Goal: Information Seeking & Learning: Learn about a topic

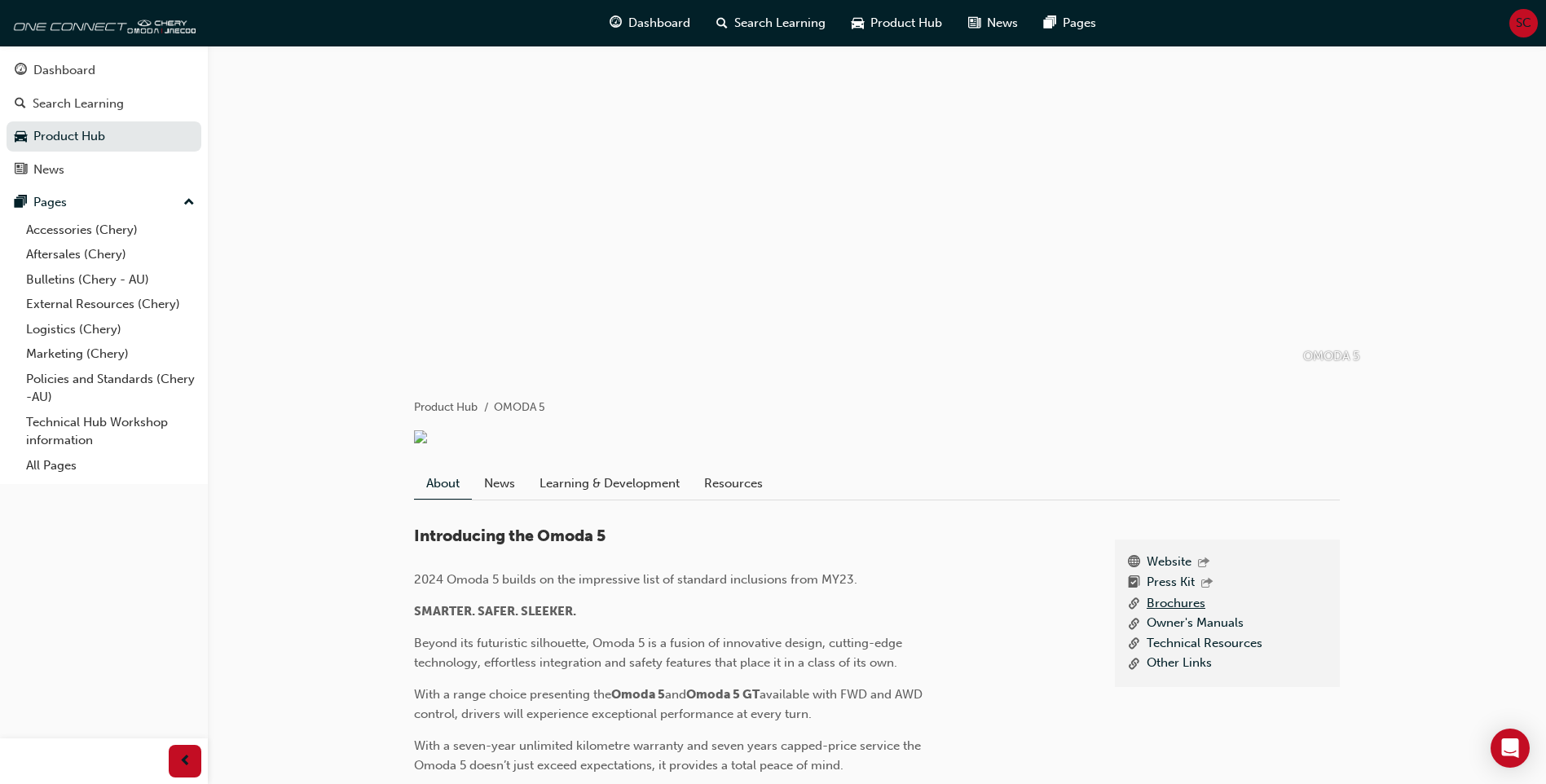
click at [1161, 614] on link "Brochures" at bounding box center [1176, 603] width 58 height 20
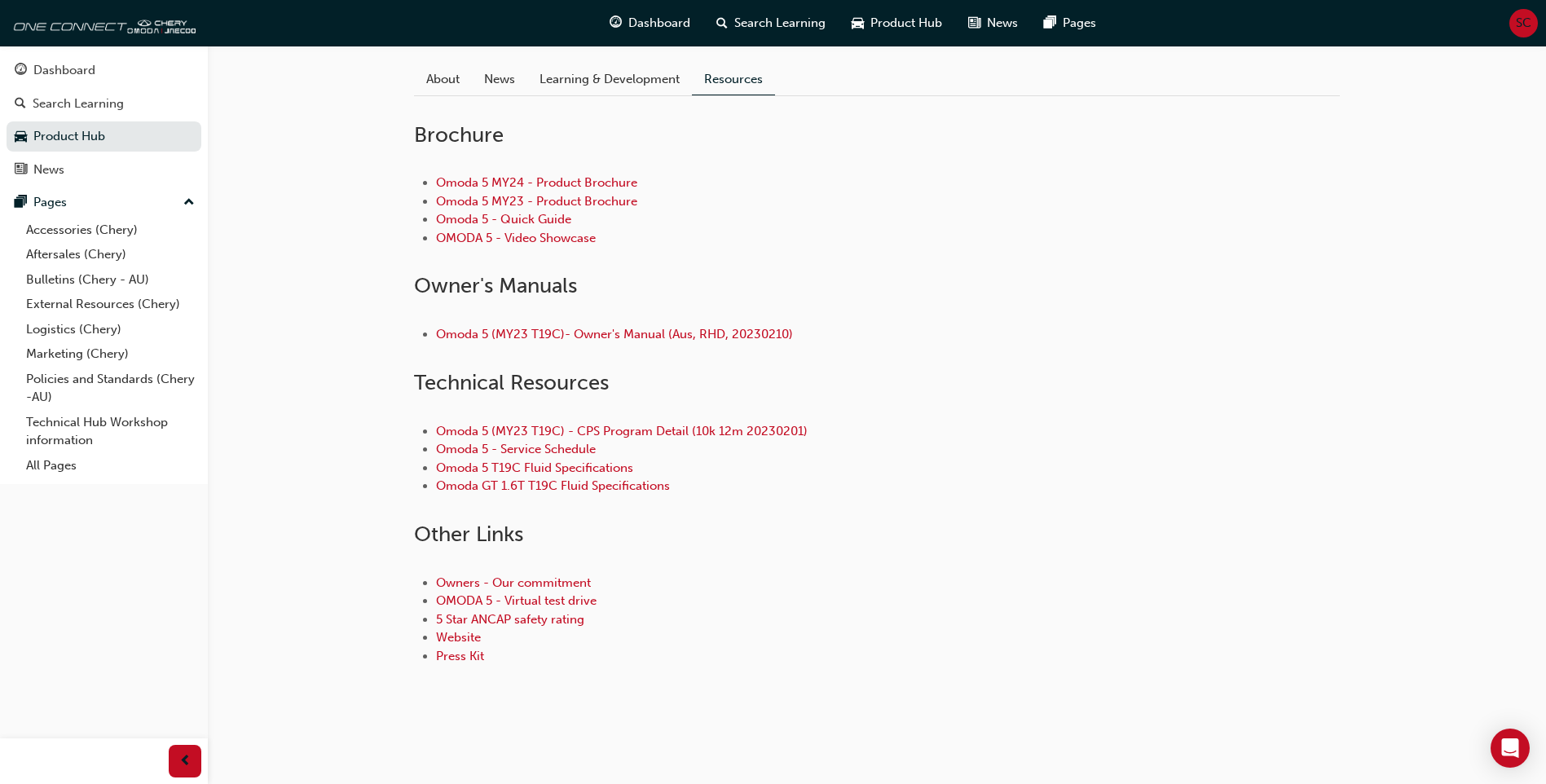
scroll to position [424, 0]
click at [90, 230] on link "Accessories (Chery)" at bounding box center [110, 230] width 182 height 25
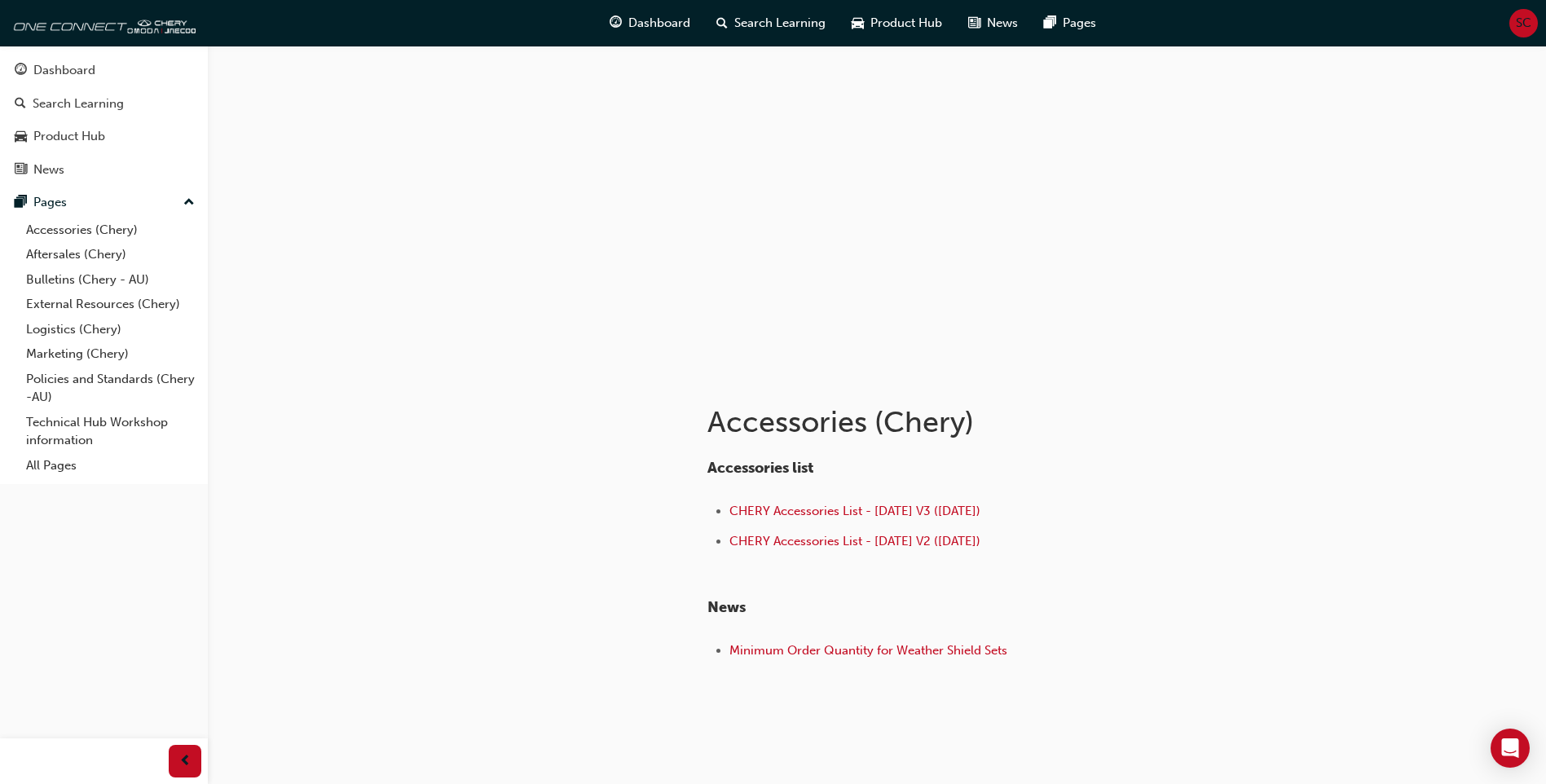
click at [623, 150] on div at bounding box center [876, 208] width 978 height 325
click at [659, 149] on div at bounding box center [876, 208] width 978 height 325
click at [537, 260] on div at bounding box center [876, 208] width 978 height 325
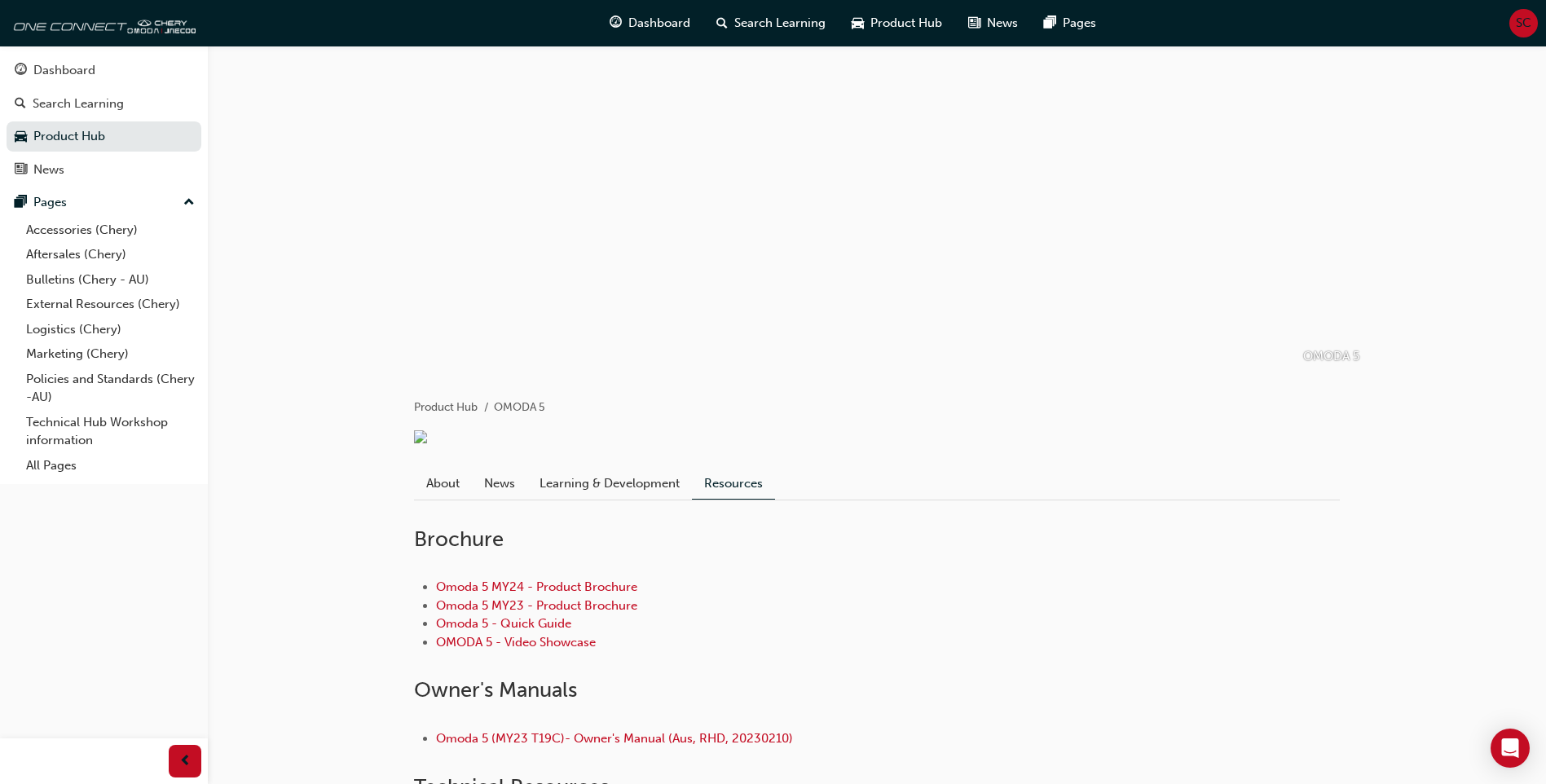
scroll to position [424, 0]
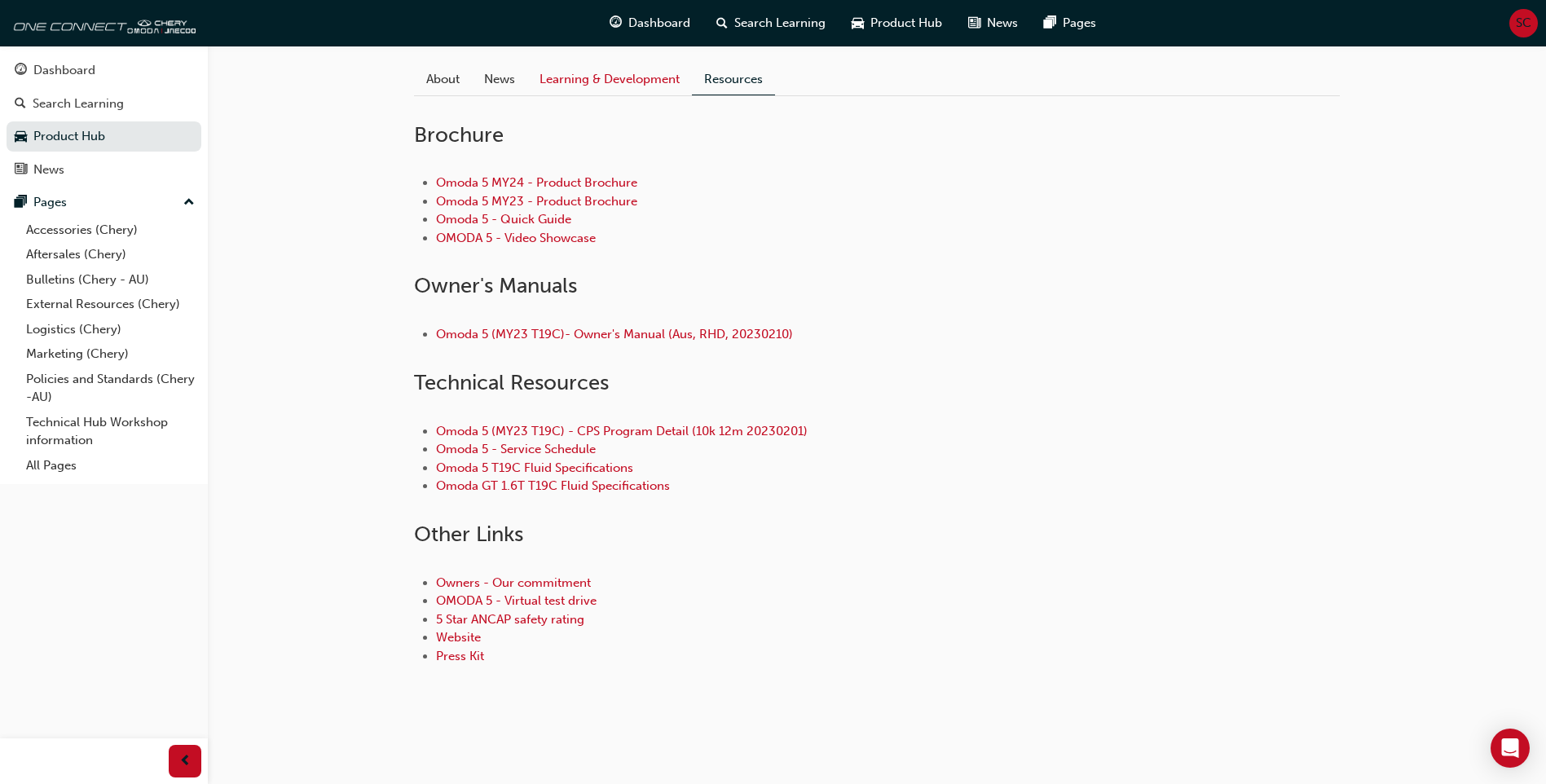
click at [572, 85] on link "Learning & Development" at bounding box center [609, 79] width 164 height 31
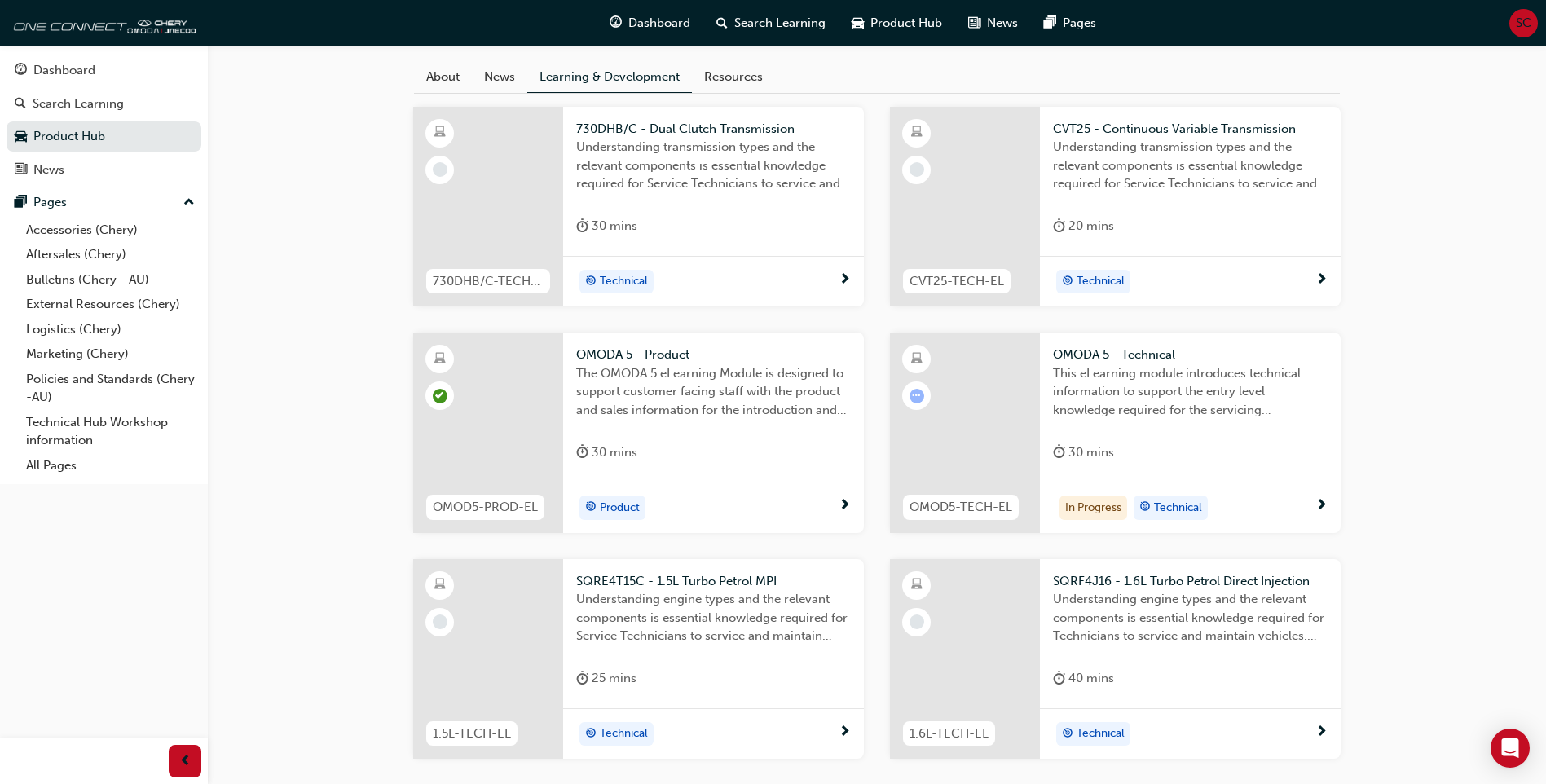
scroll to position [407, 0]
click at [645, 510] on div "Product" at bounding box center [712, 506] width 300 height 51
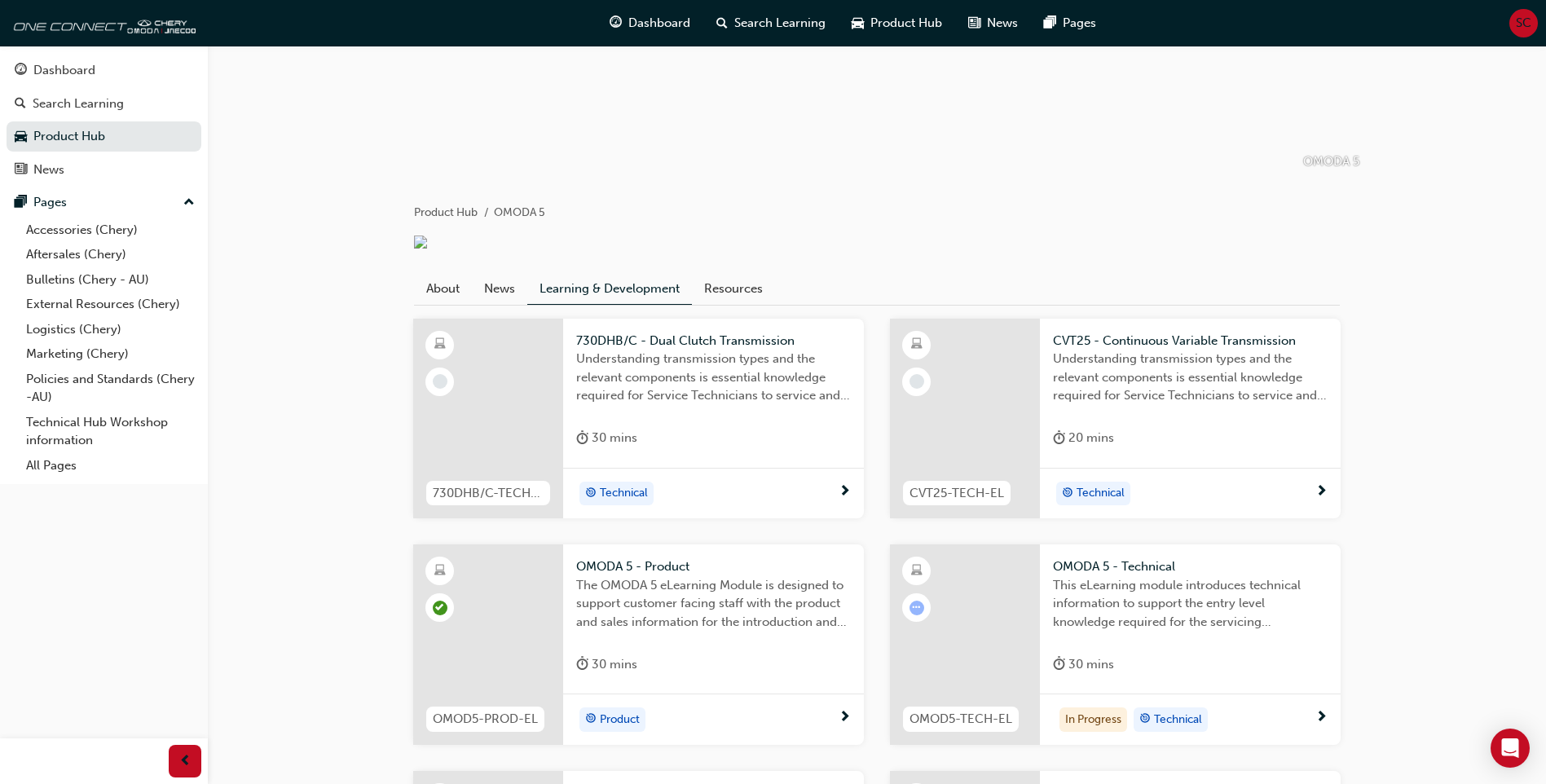
scroll to position [194, 0]
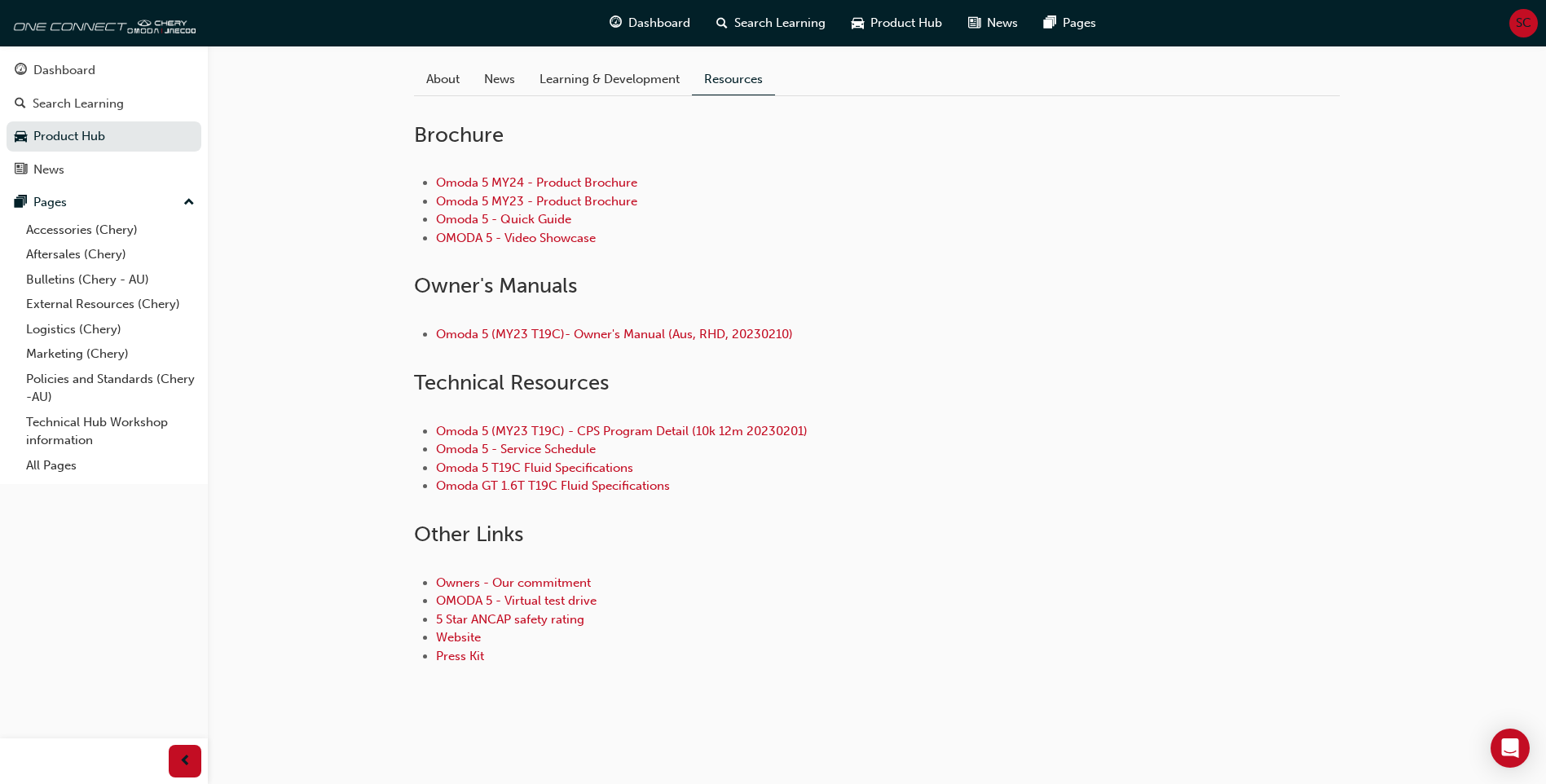
scroll to position [244, 0]
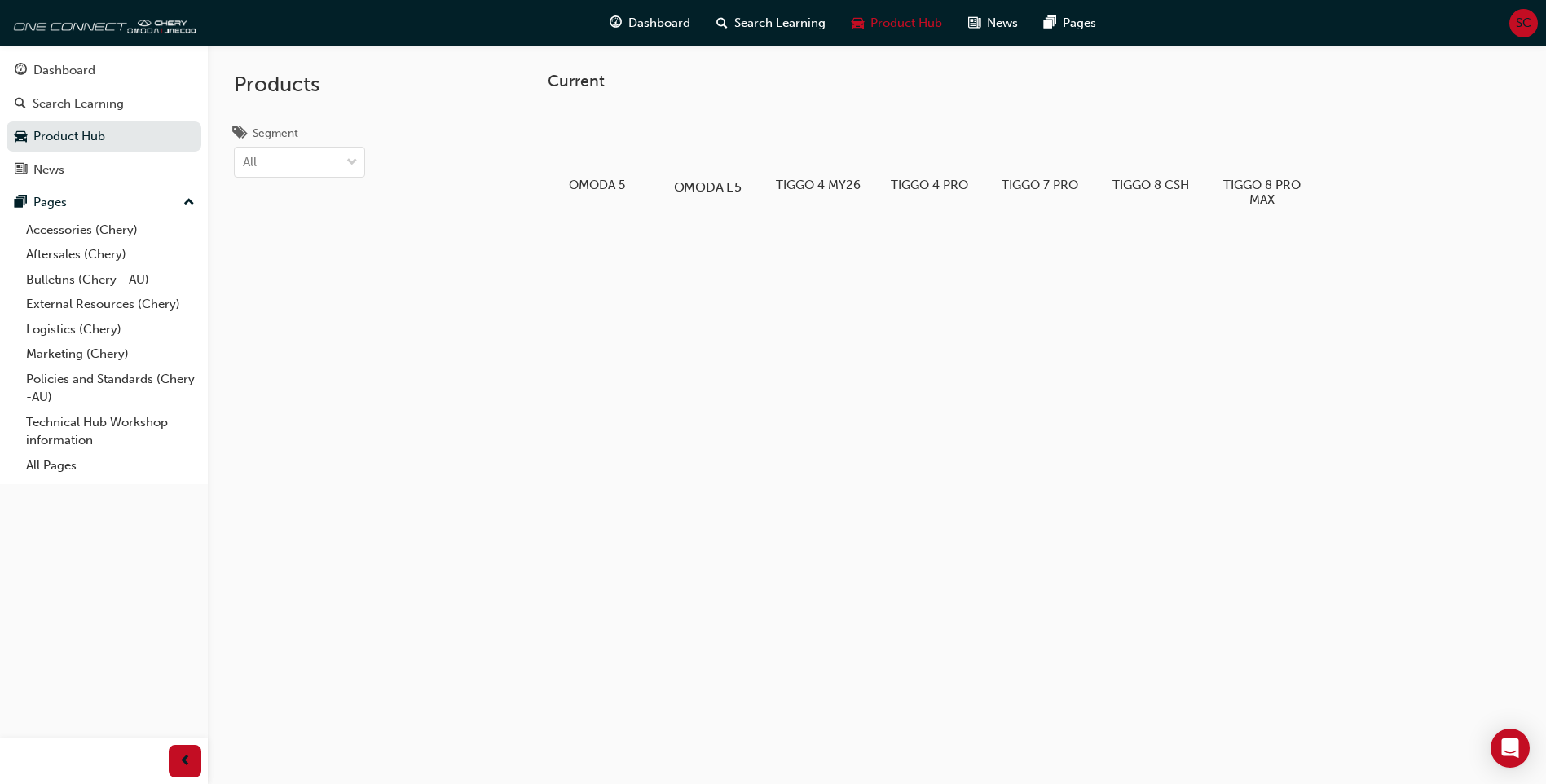
click at [702, 180] on h5 "OMODA E5" at bounding box center [707, 187] width 90 height 16
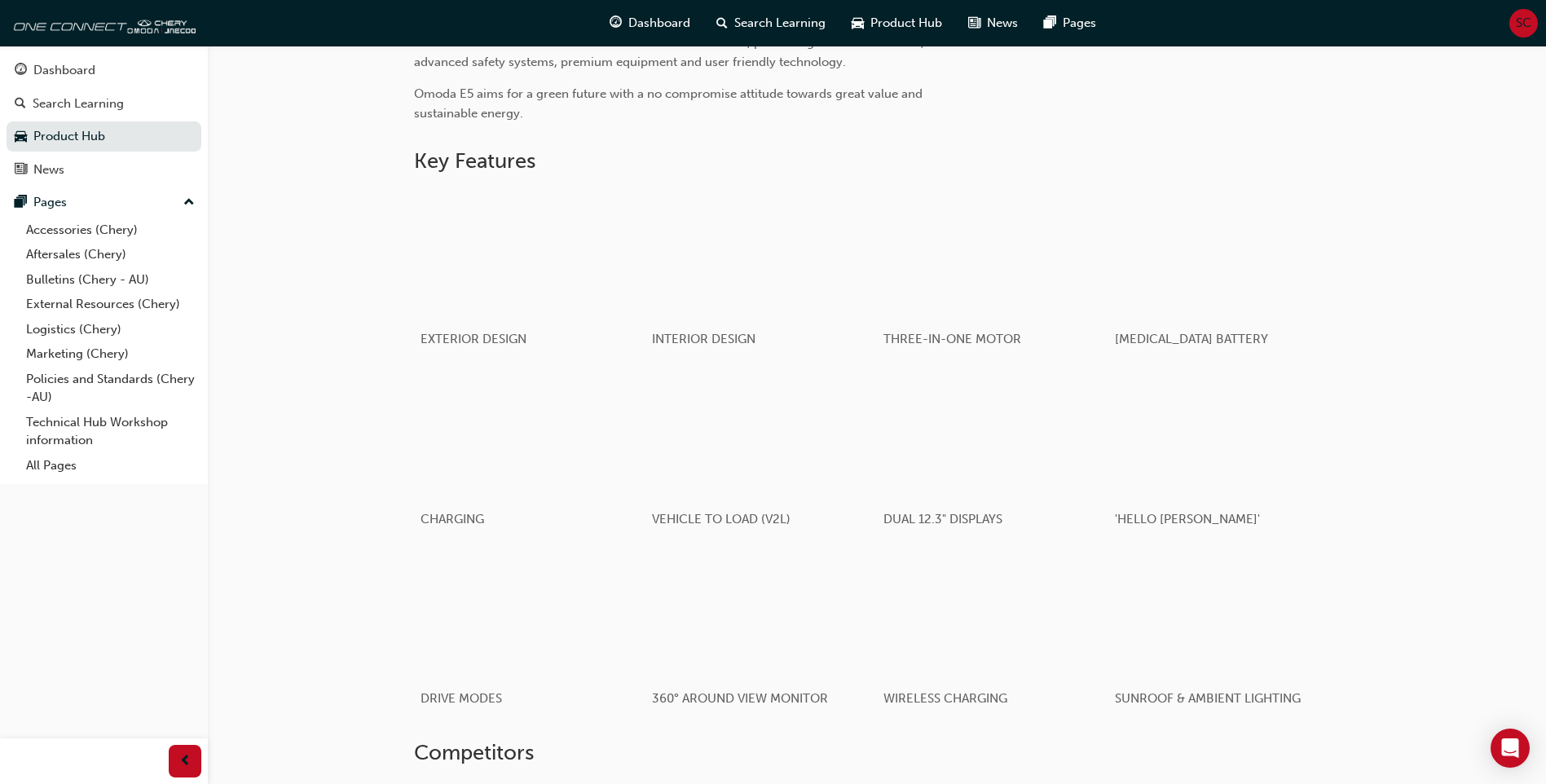
scroll to position [407, 0]
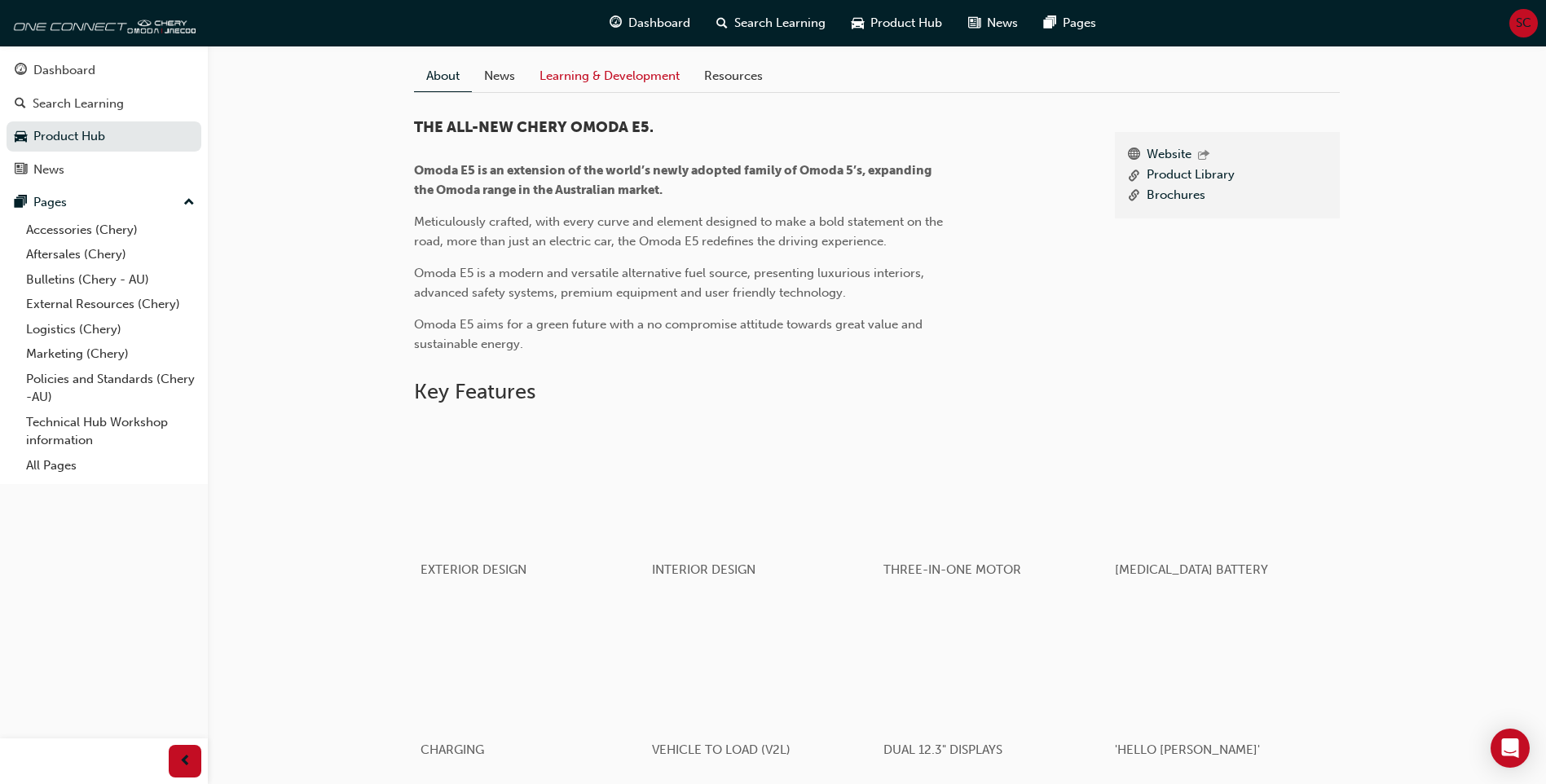
click at [642, 91] on link "Learning & Development" at bounding box center [609, 76] width 164 height 31
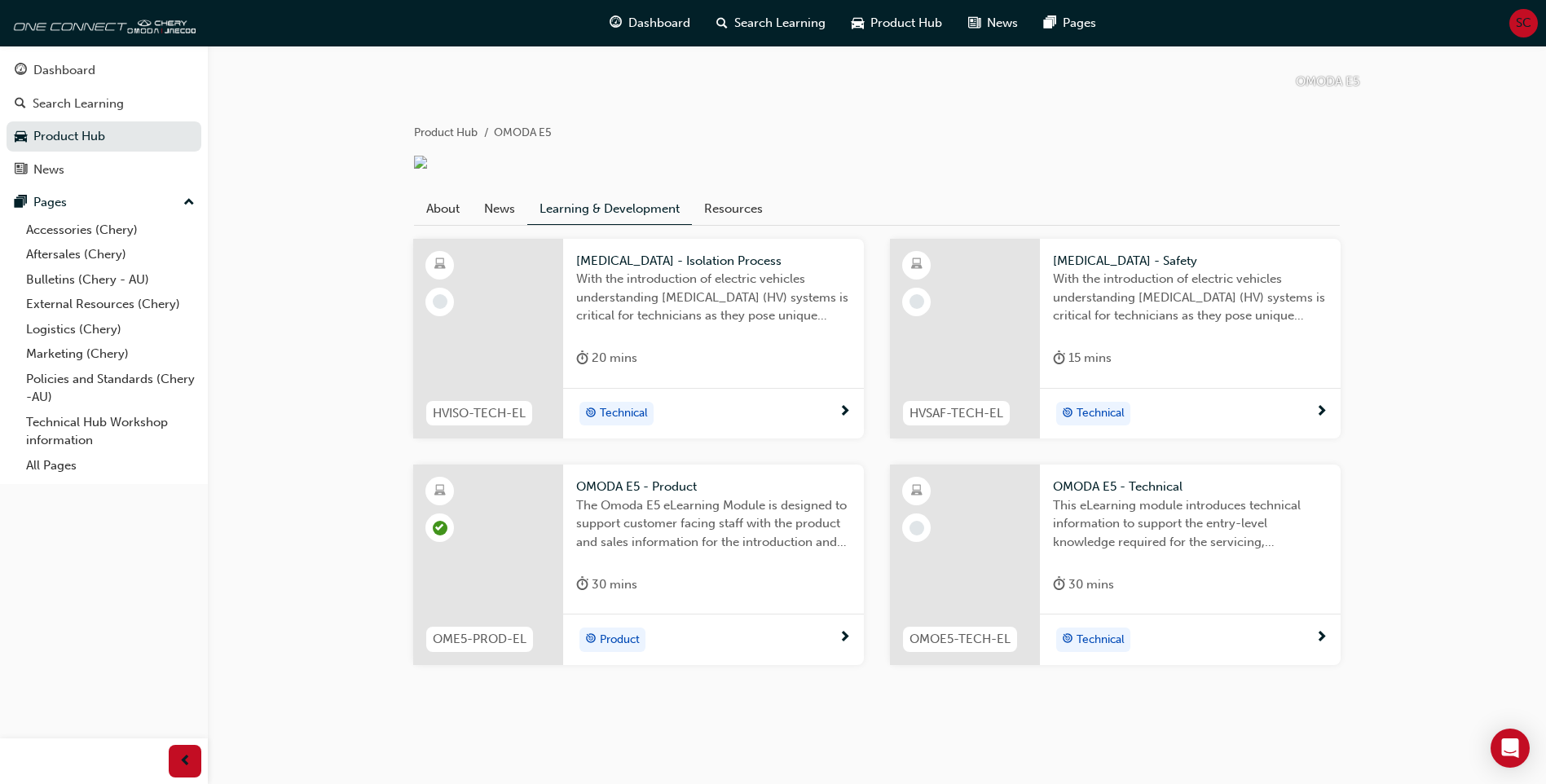
scroll to position [294, 0]
click at [699, 638] on div "Product" at bounding box center [707, 639] width 262 height 24
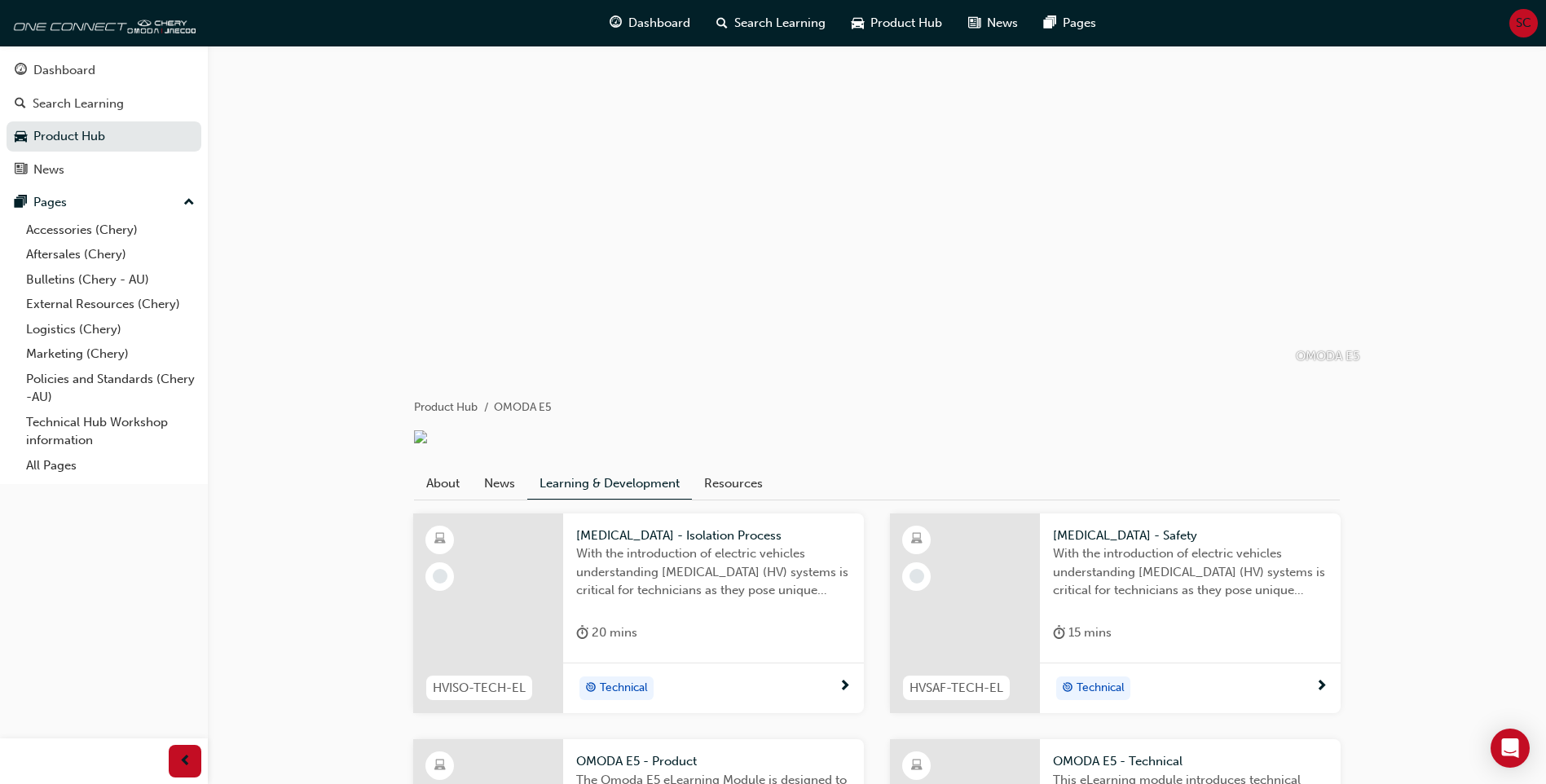
scroll to position [294, 0]
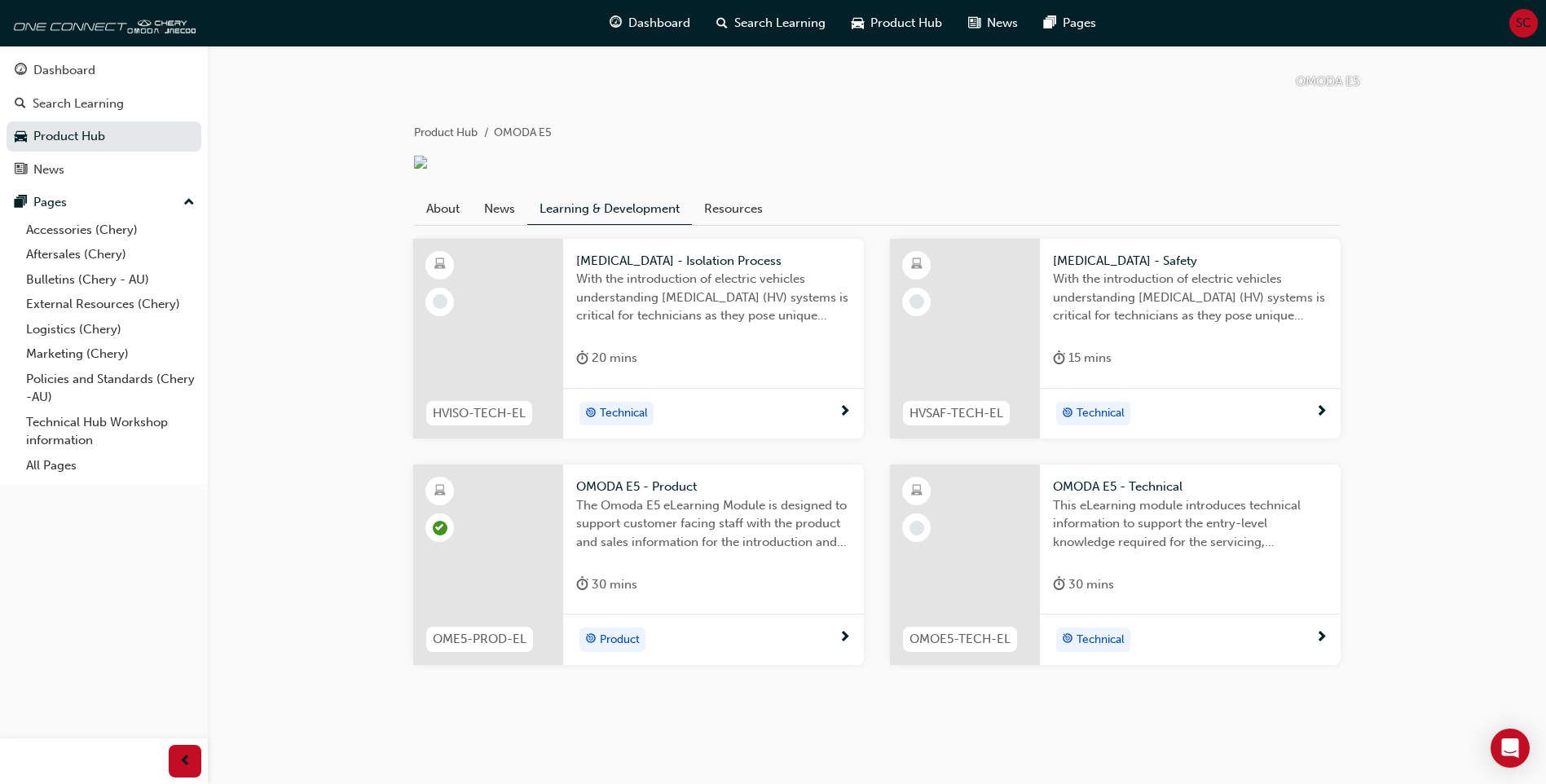
scroll to position [407, 0]
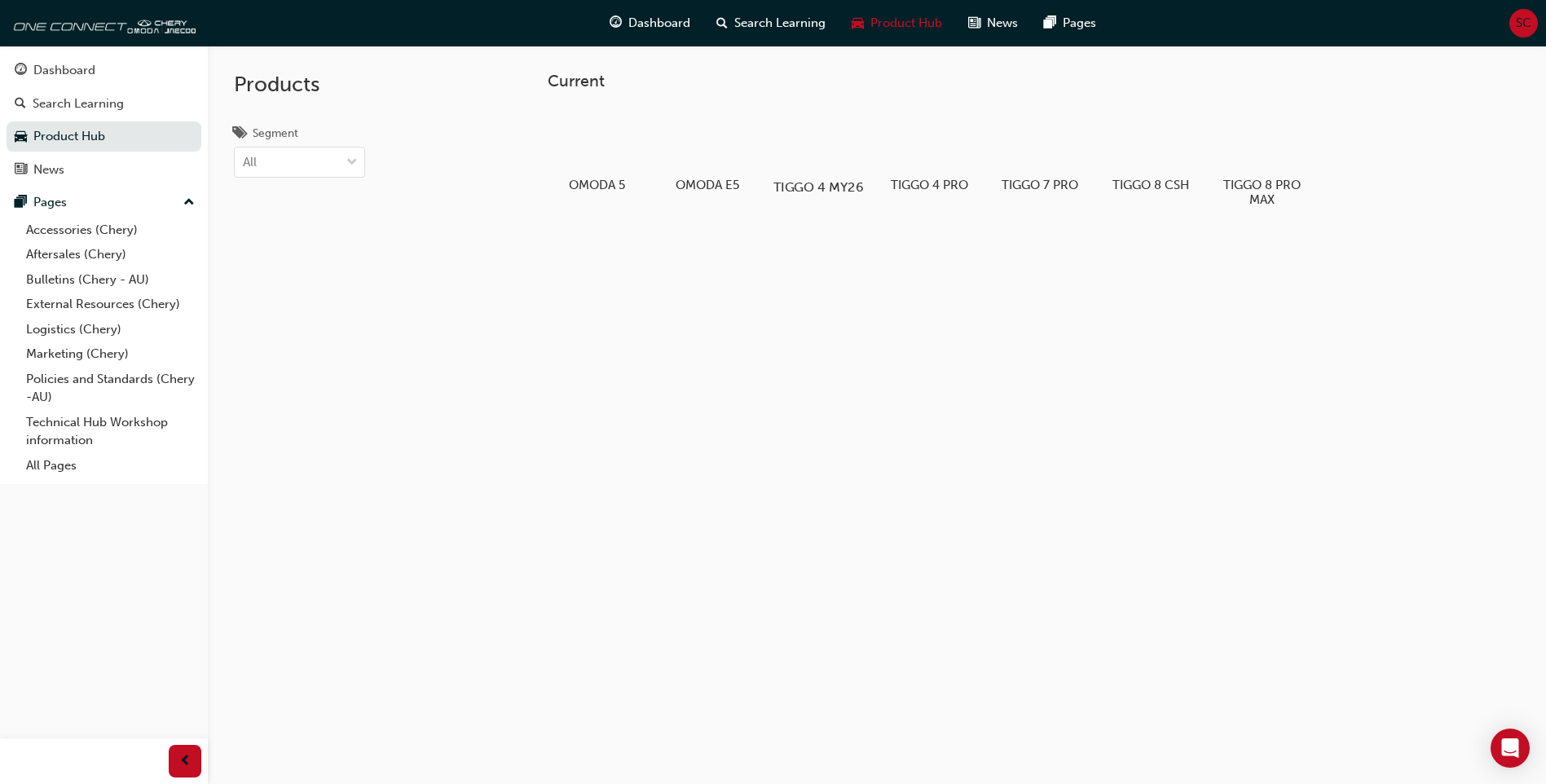
click at [826, 147] on div at bounding box center [818, 140] width 90 height 65
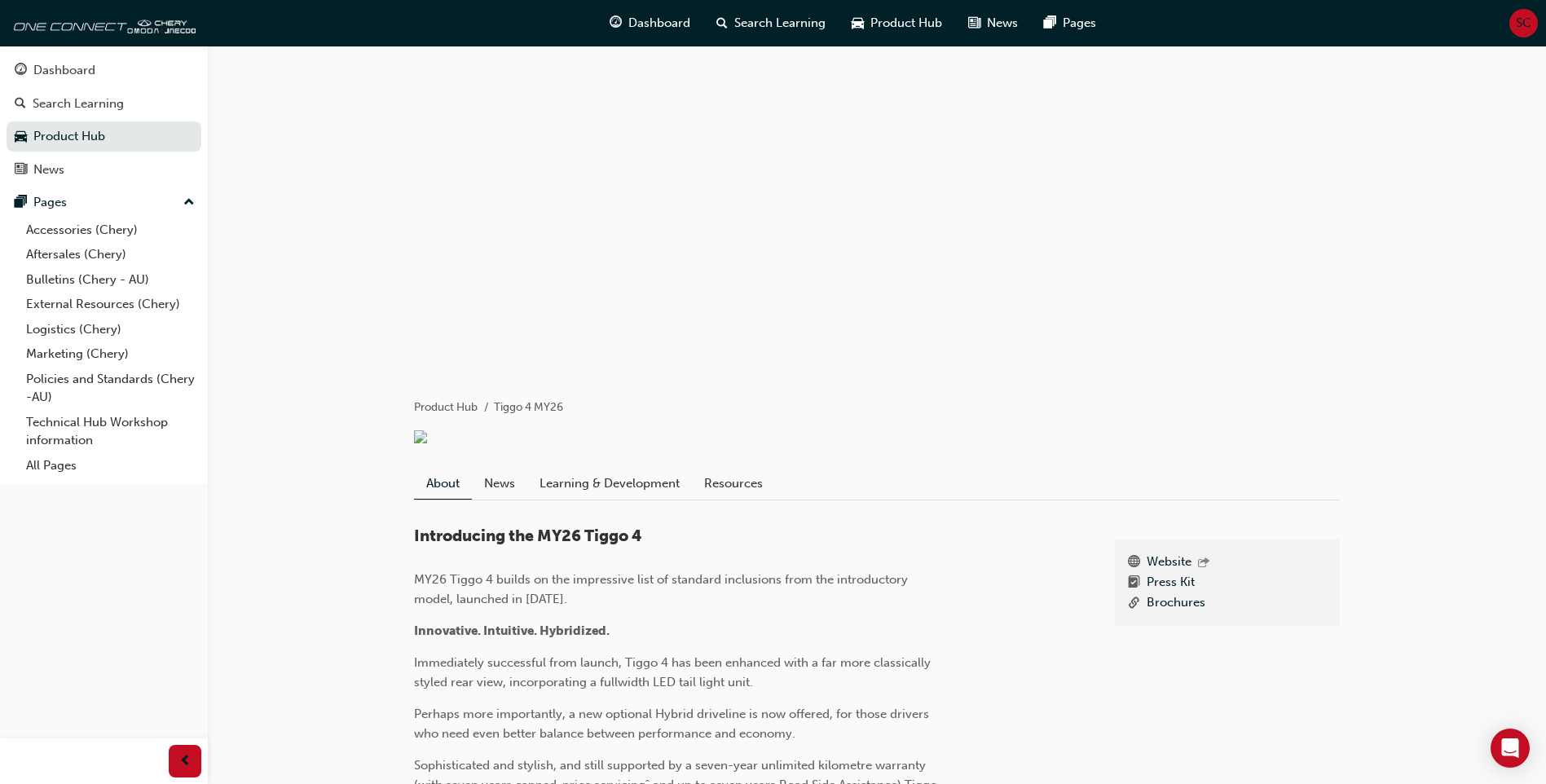
scroll to position [228, 0]
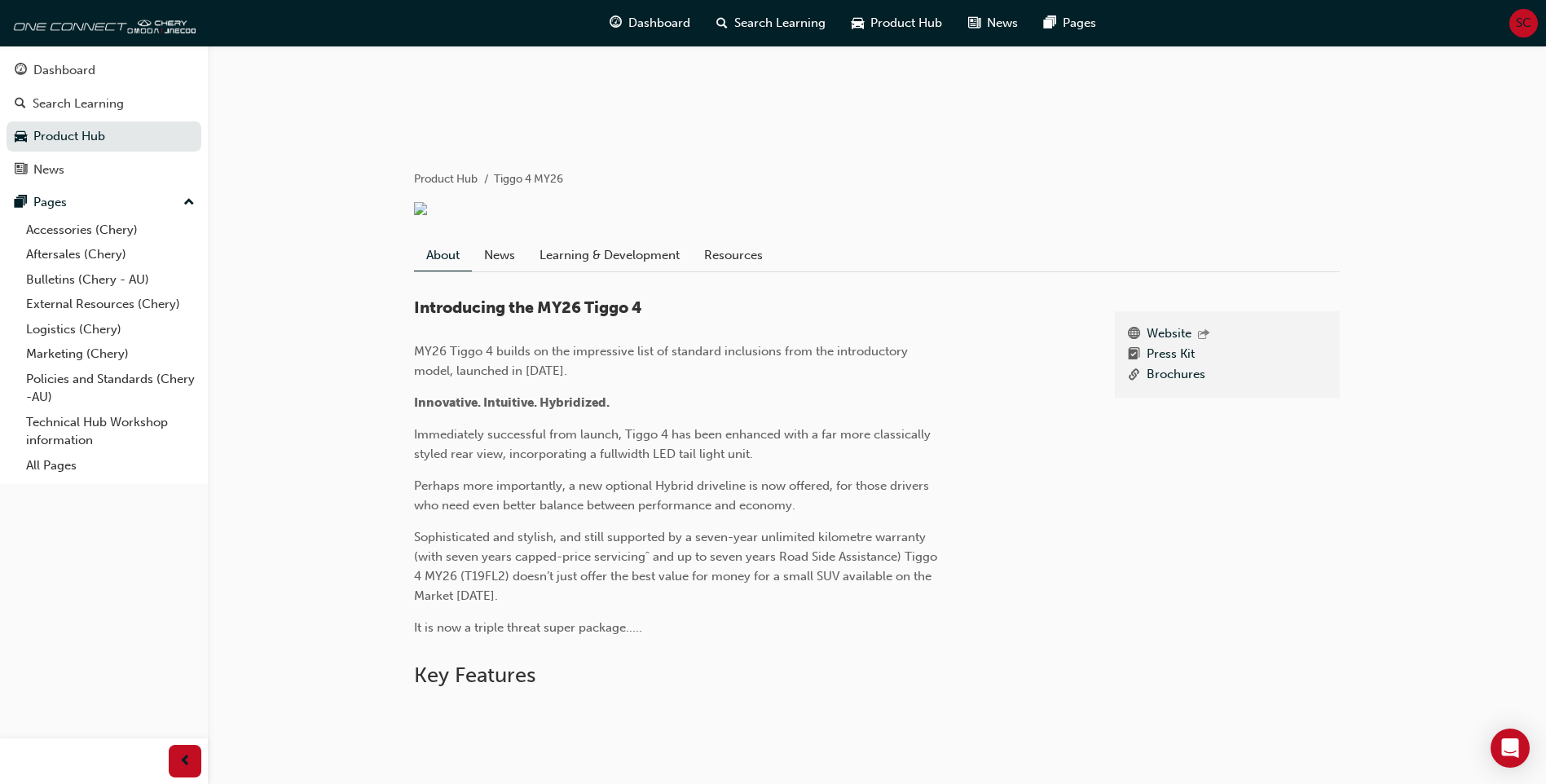
click at [610, 240] on link "Learning & Development" at bounding box center [609, 256] width 164 height 31
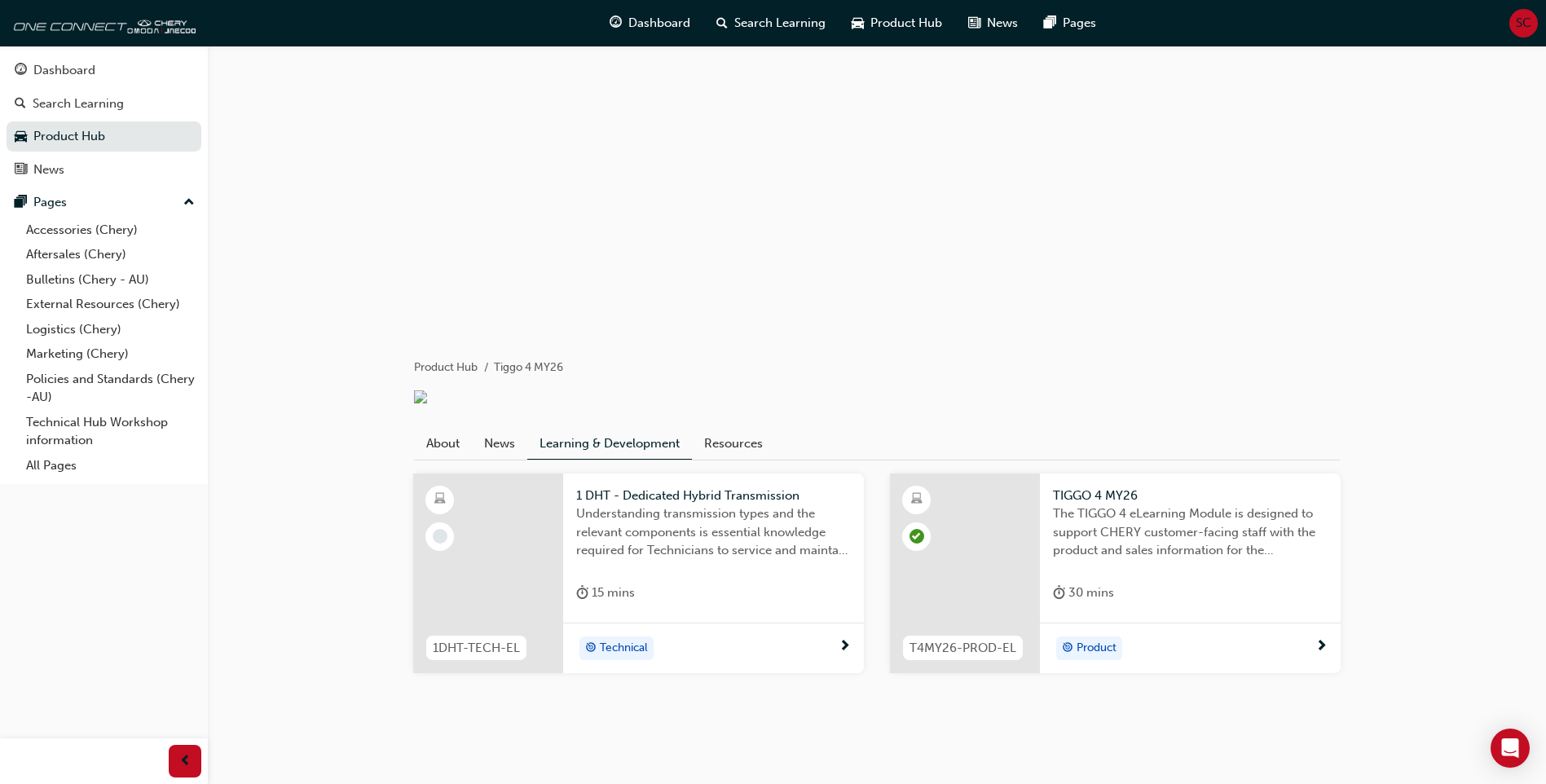
scroll to position [59, 0]
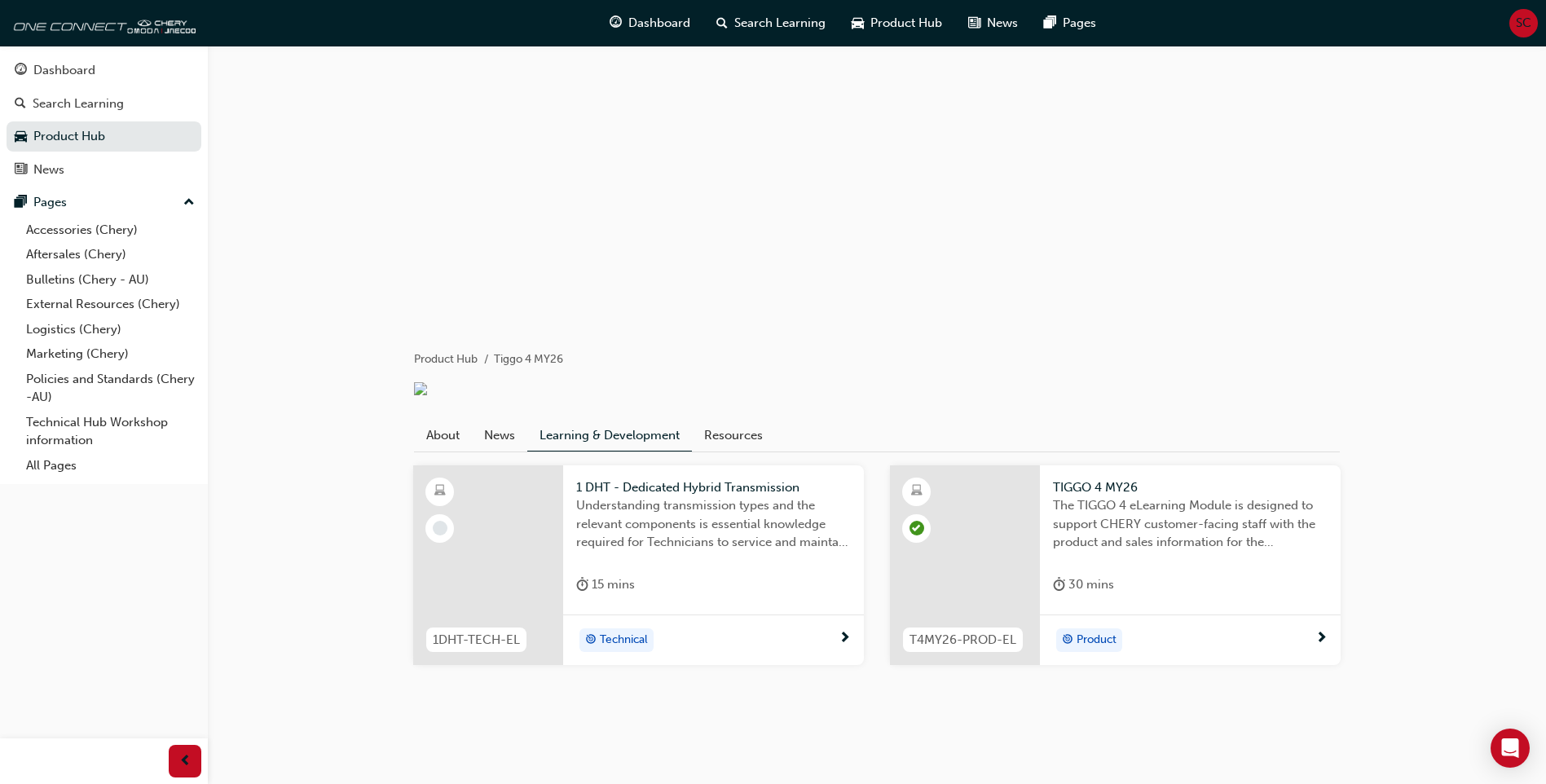
click at [1190, 645] on div "Product" at bounding box center [1184, 639] width 262 height 24
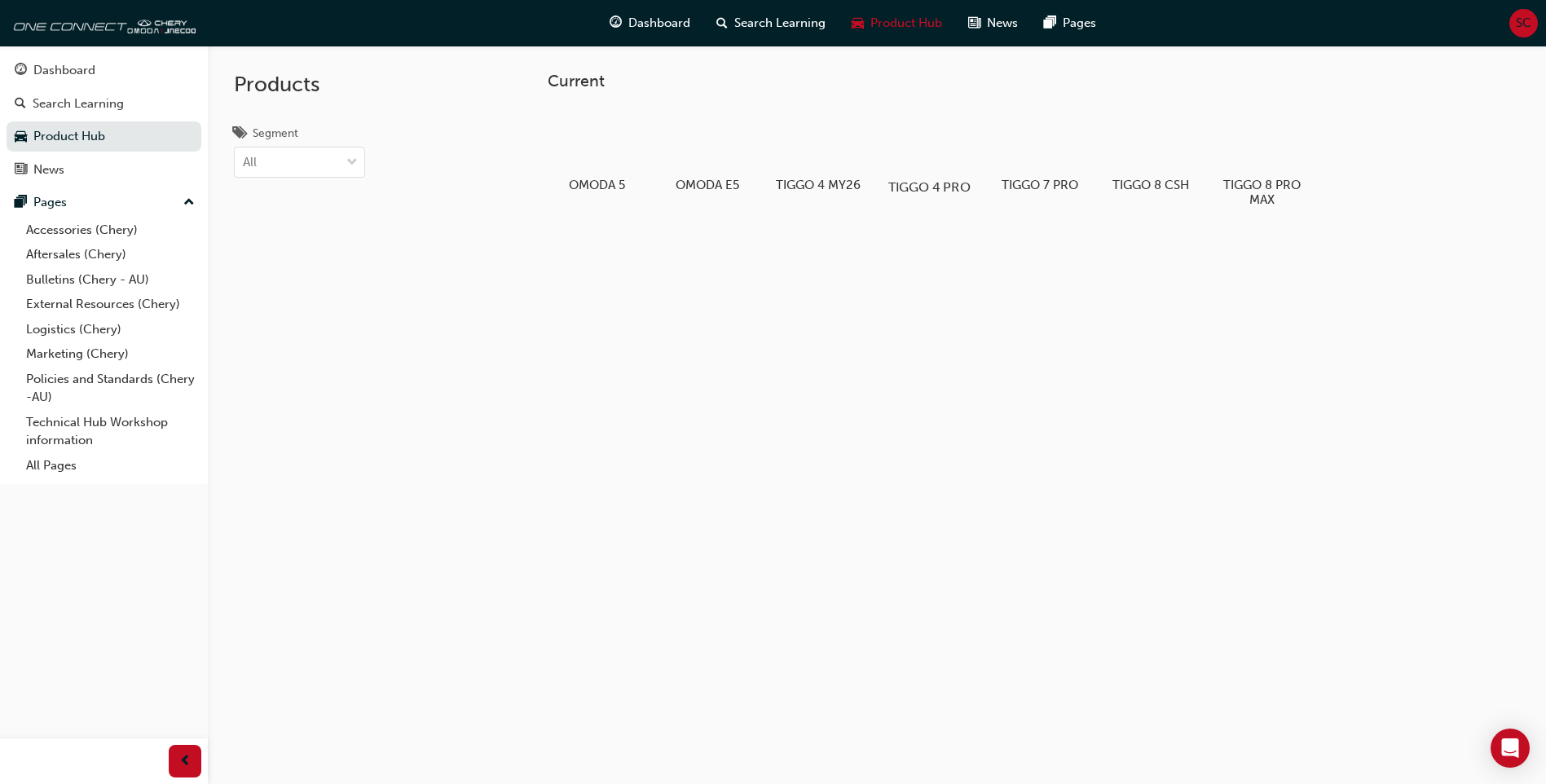
click at [937, 185] on h5 "TIGGO 4 PRO" at bounding box center [929, 187] width 90 height 16
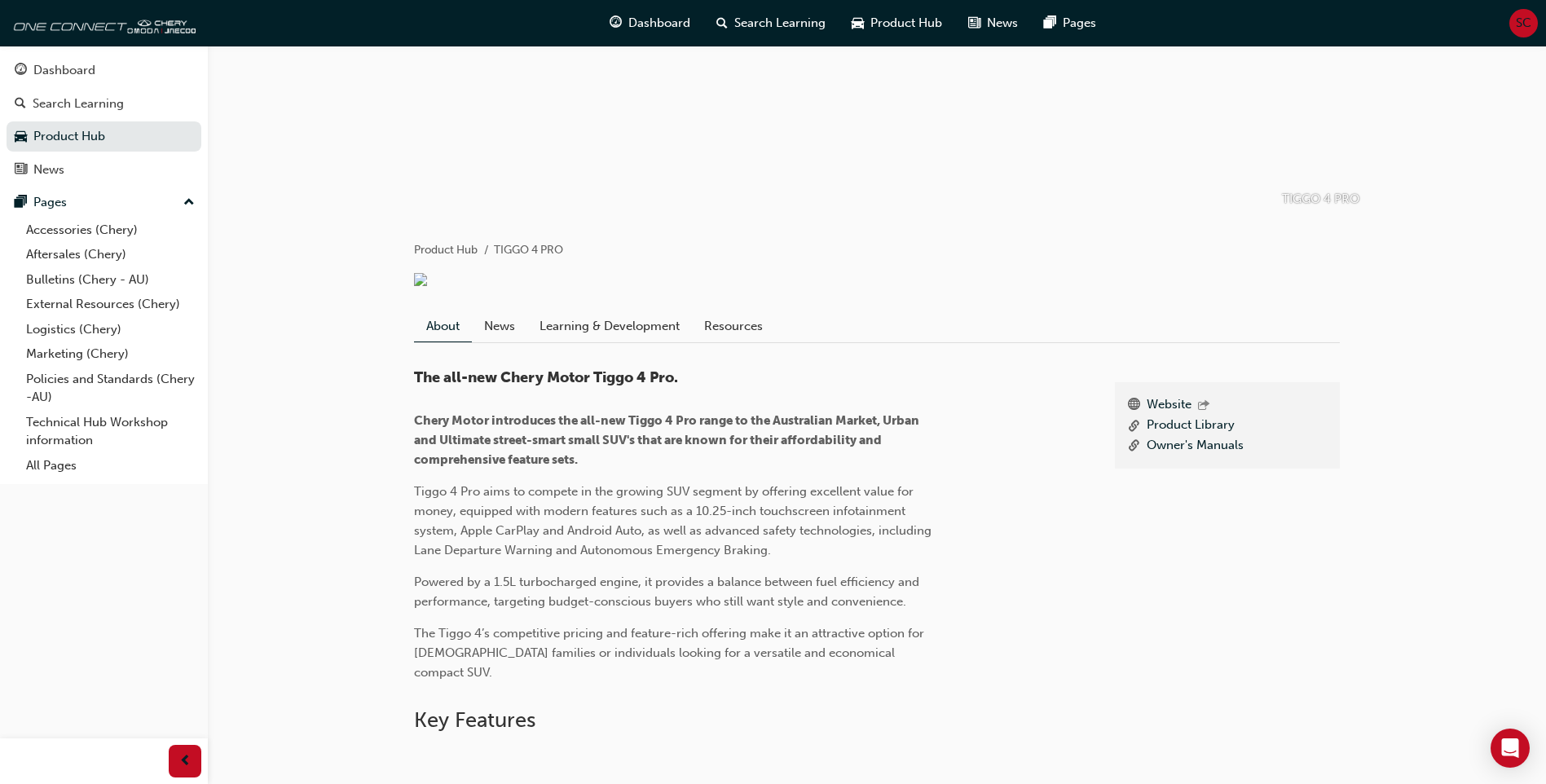
scroll to position [163, 0]
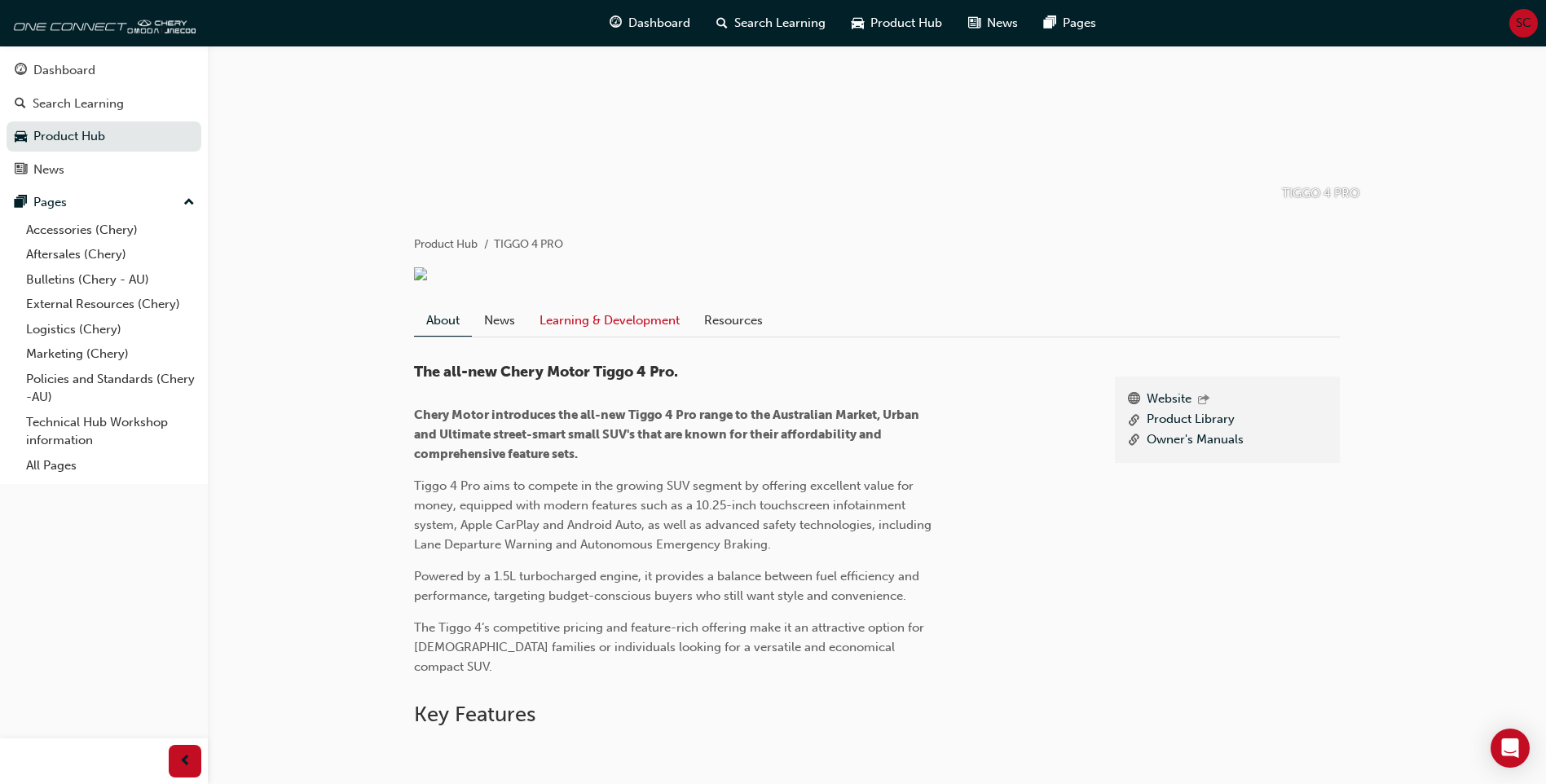
click at [561, 335] on link "Learning & Development" at bounding box center [609, 321] width 164 height 31
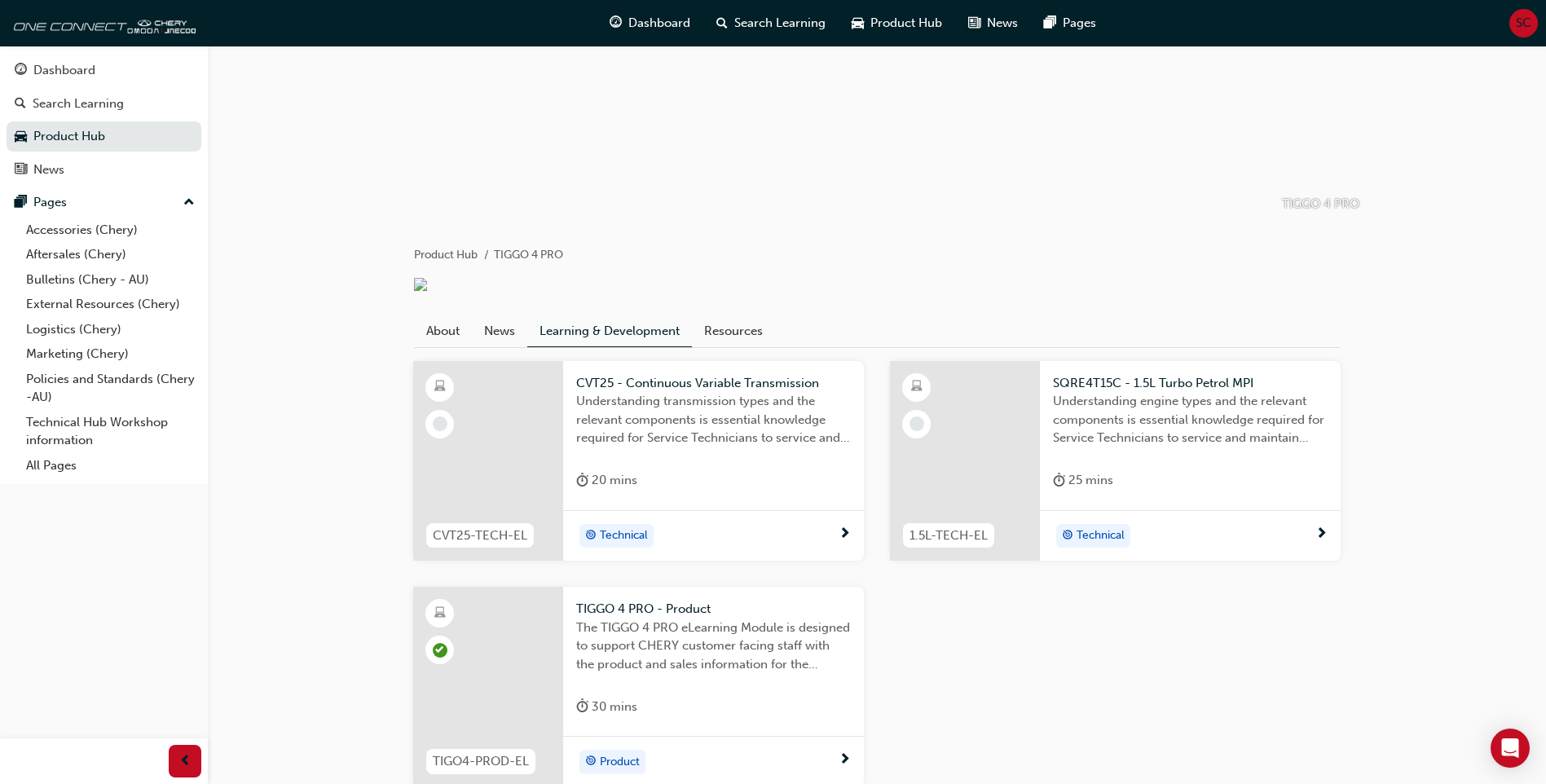
scroll to position [245, 0]
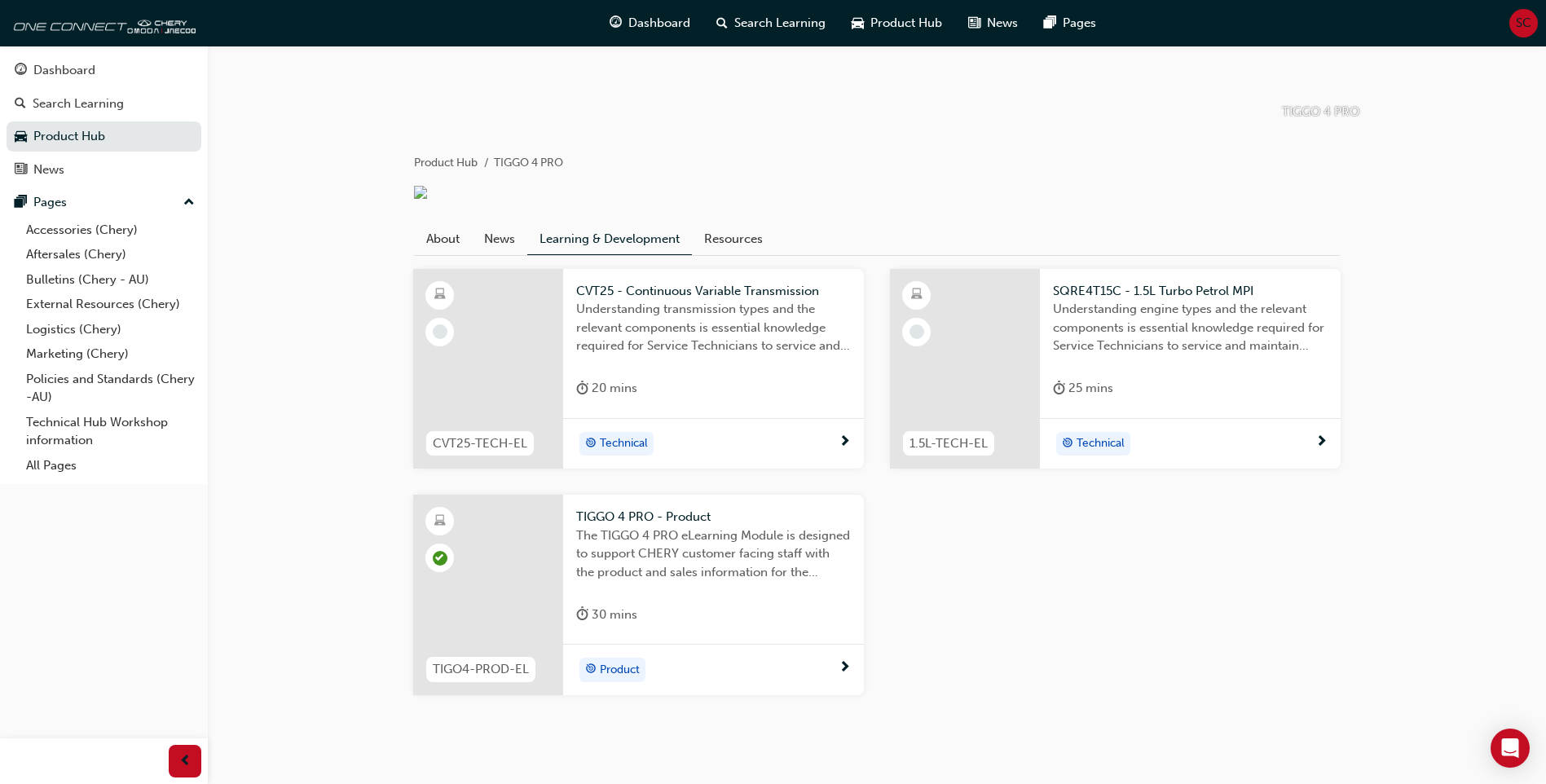
click at [700, 682] on div "Product" at bounding box center [707, 669] width 262 height 24
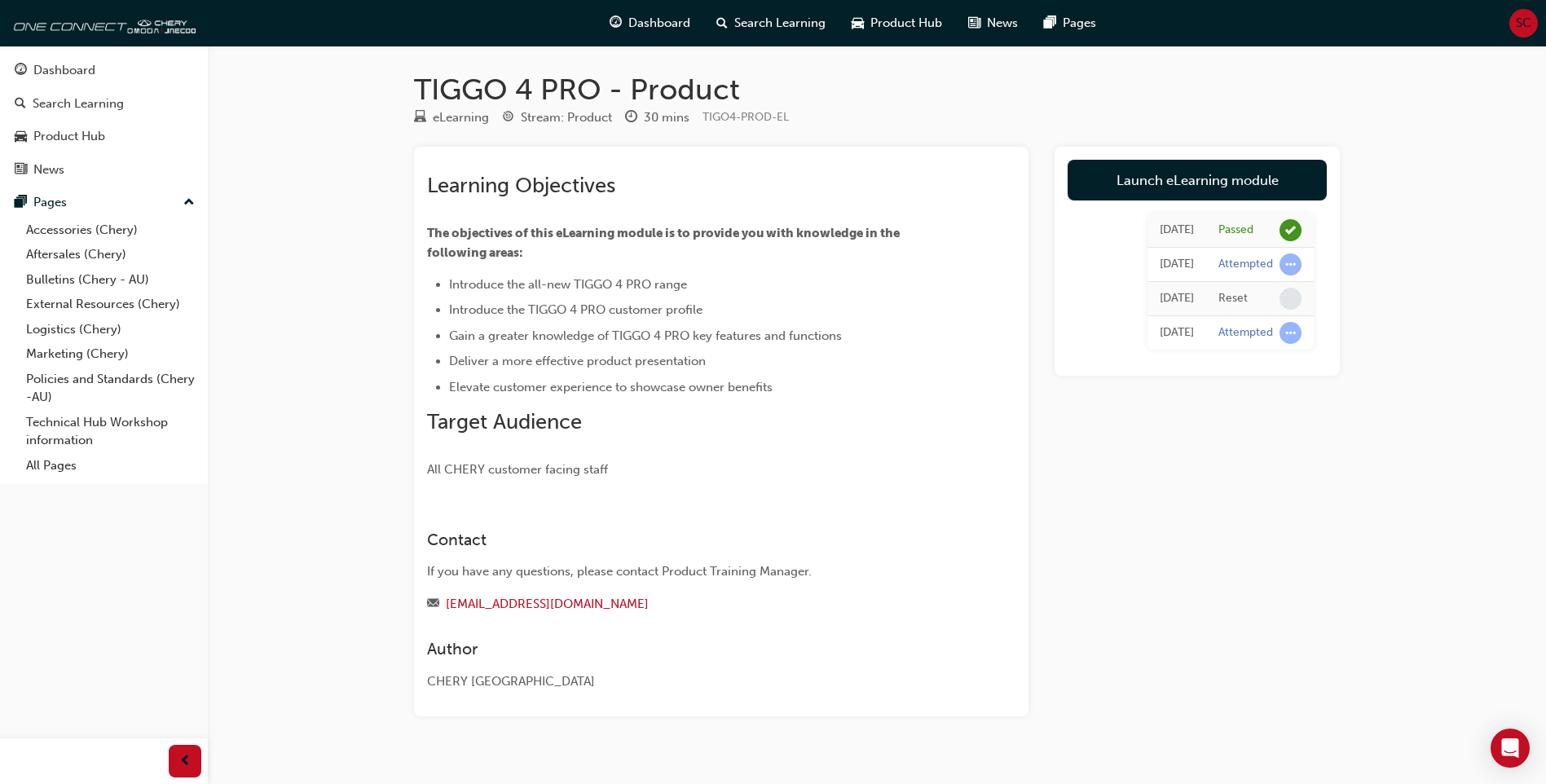
scroll to position [245, 0]
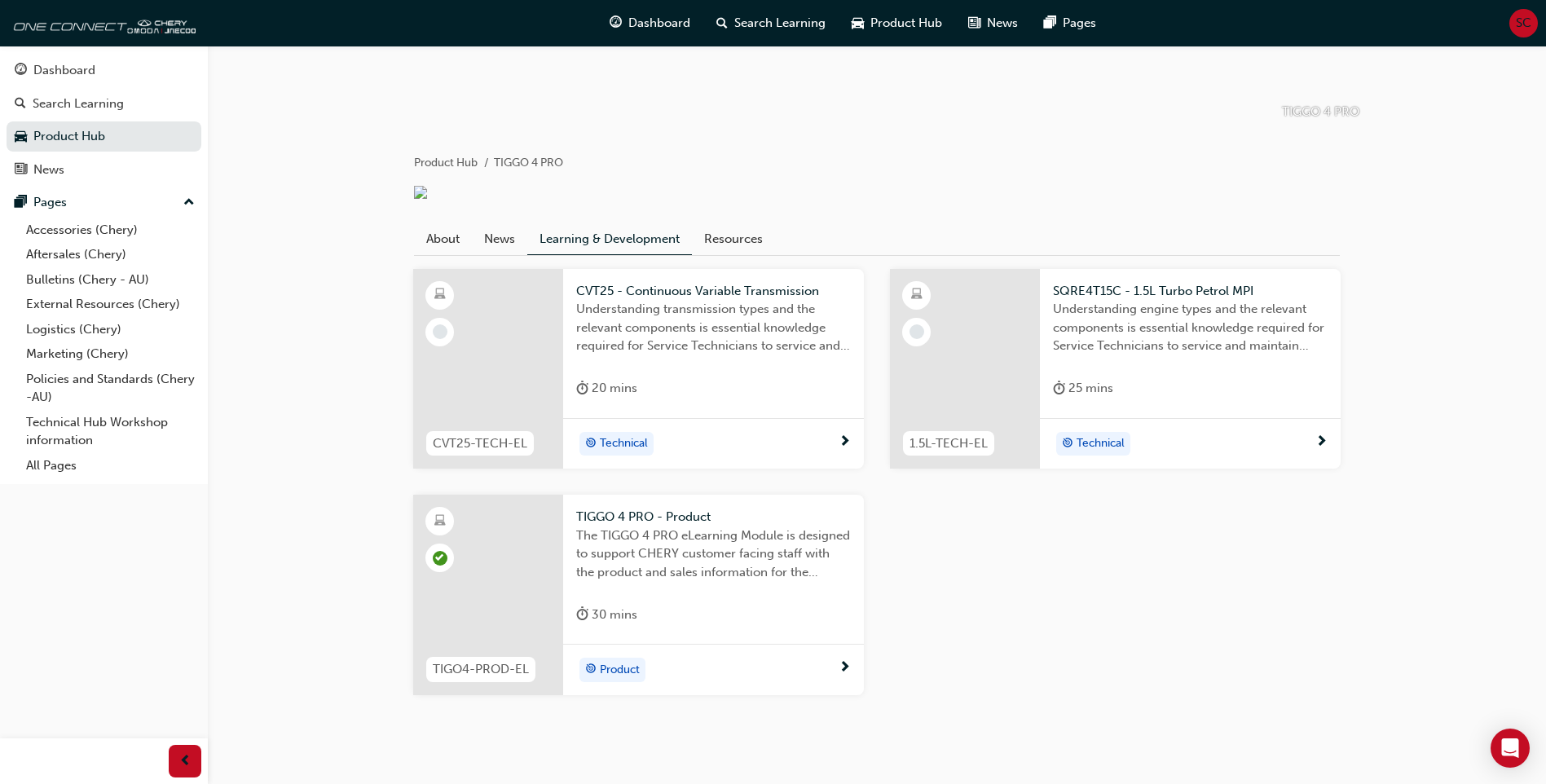
scroll to position [163, 0]
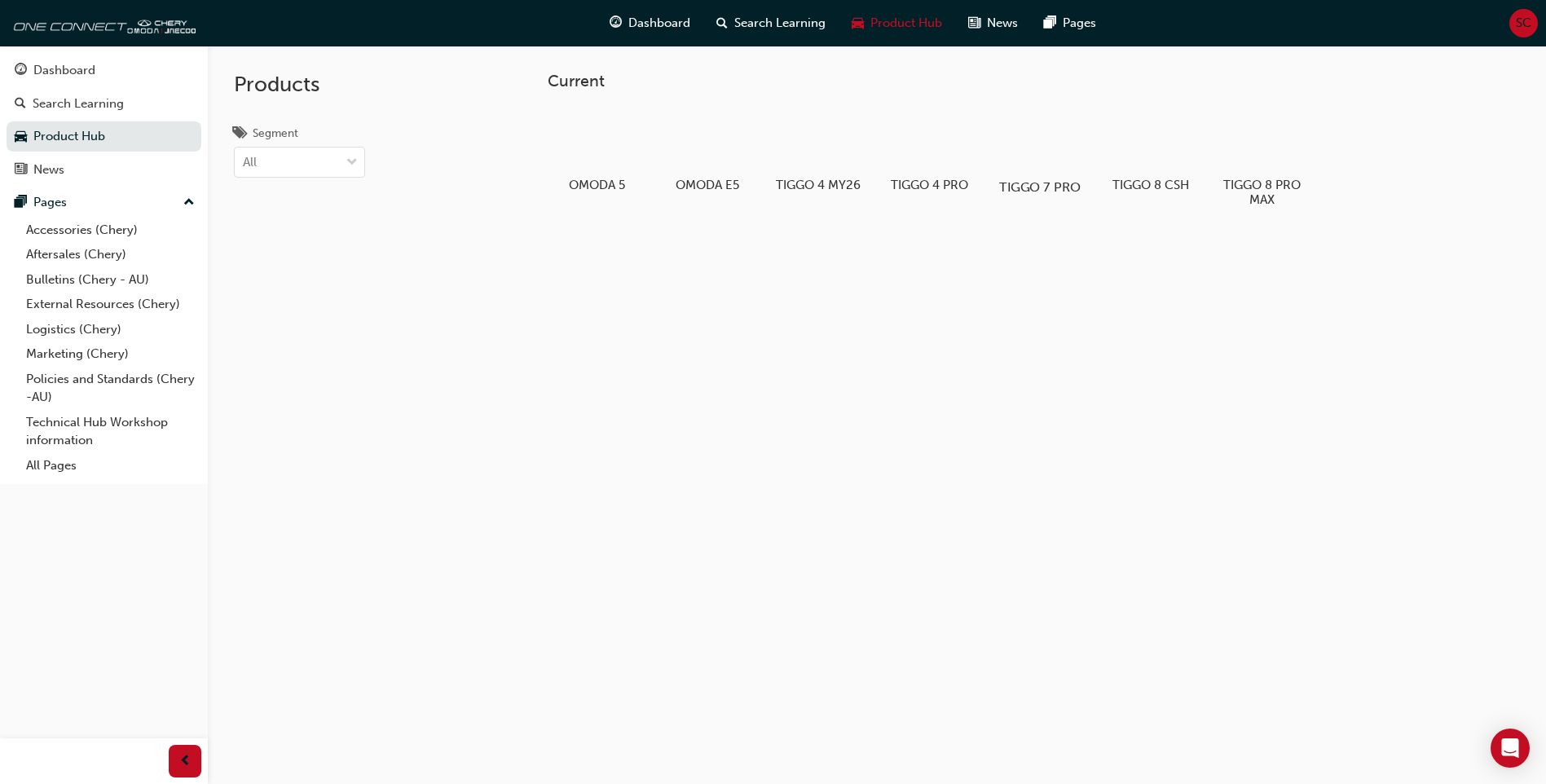
click at [1026, 184] on h5 "TIGGO 7 PRO" at bounding box center [1040, 187] width 90 height 16
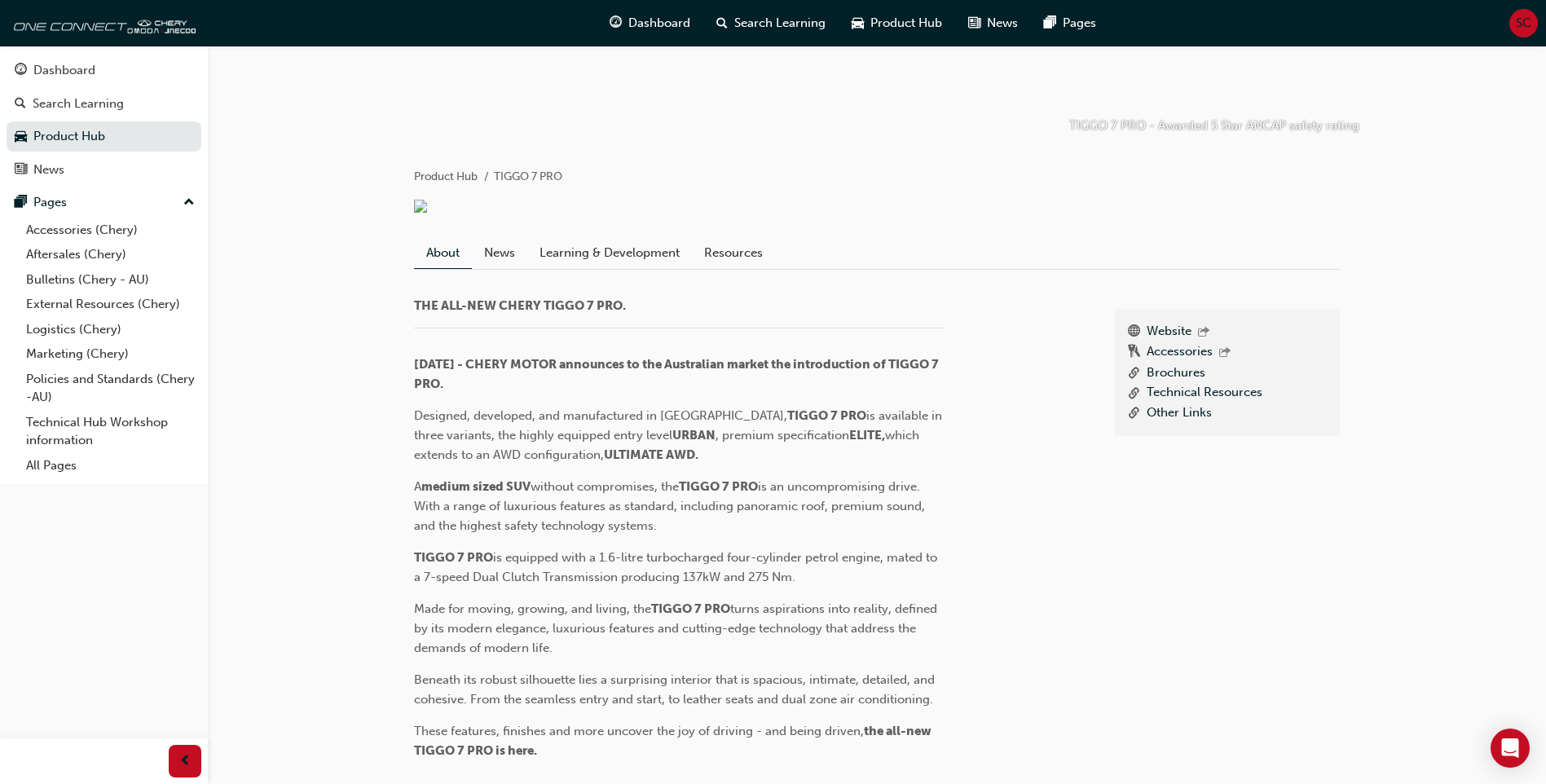
scroll to position [407, 0]
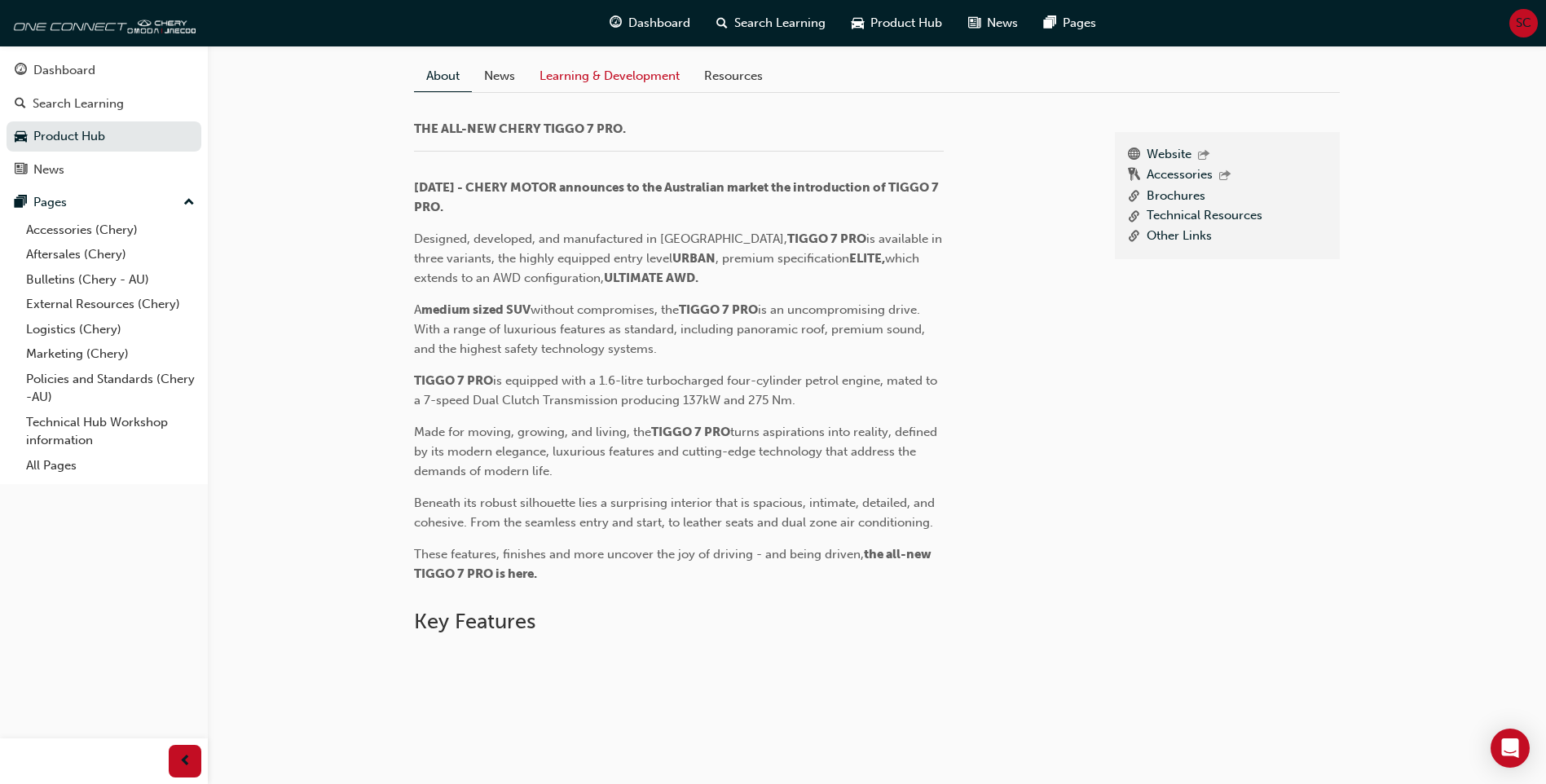
click at [588, 91] on link "Learning & Development" at bounding box center [609, 76] width 164 height 31
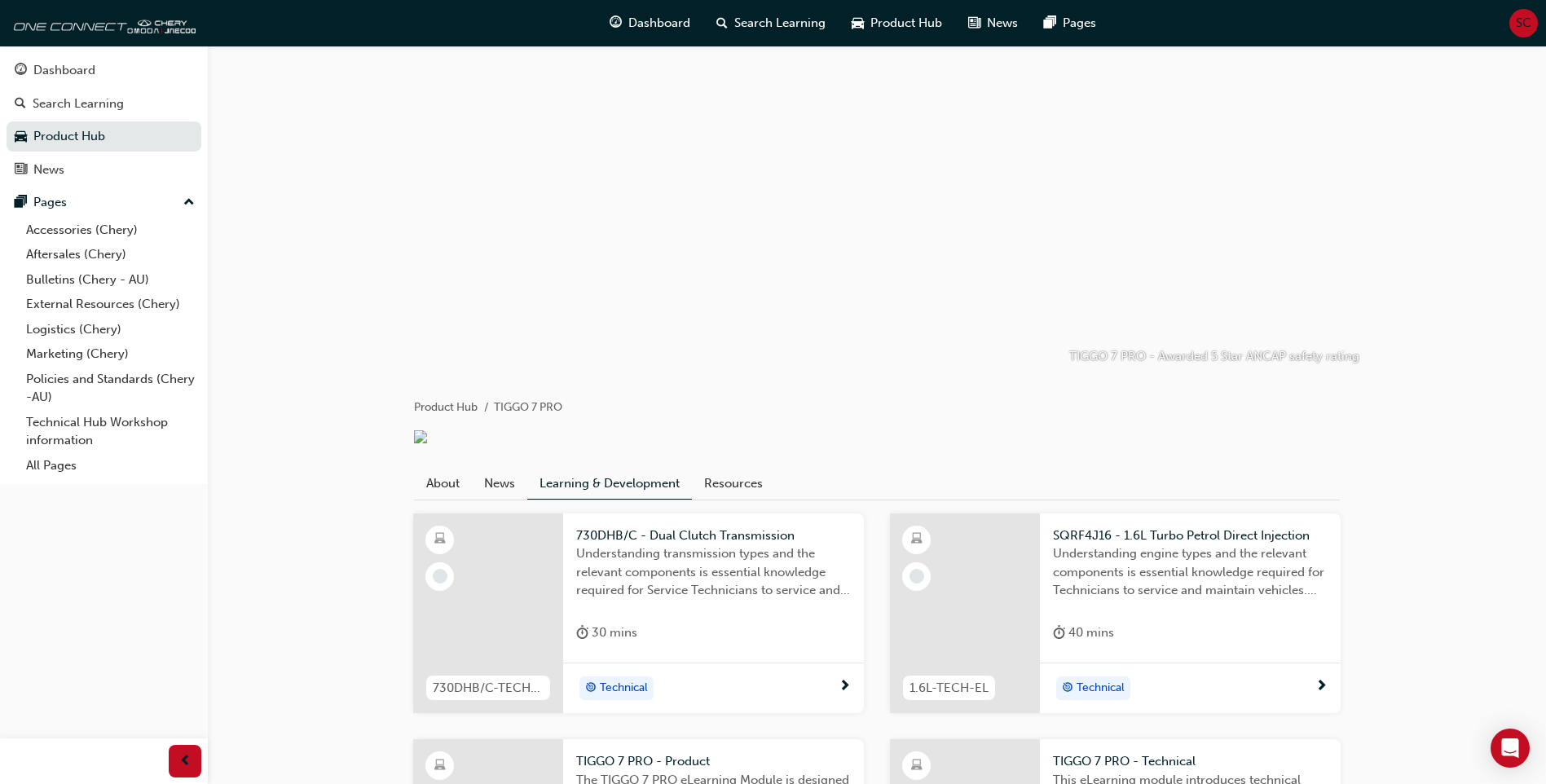
scroll to position [374, 0]
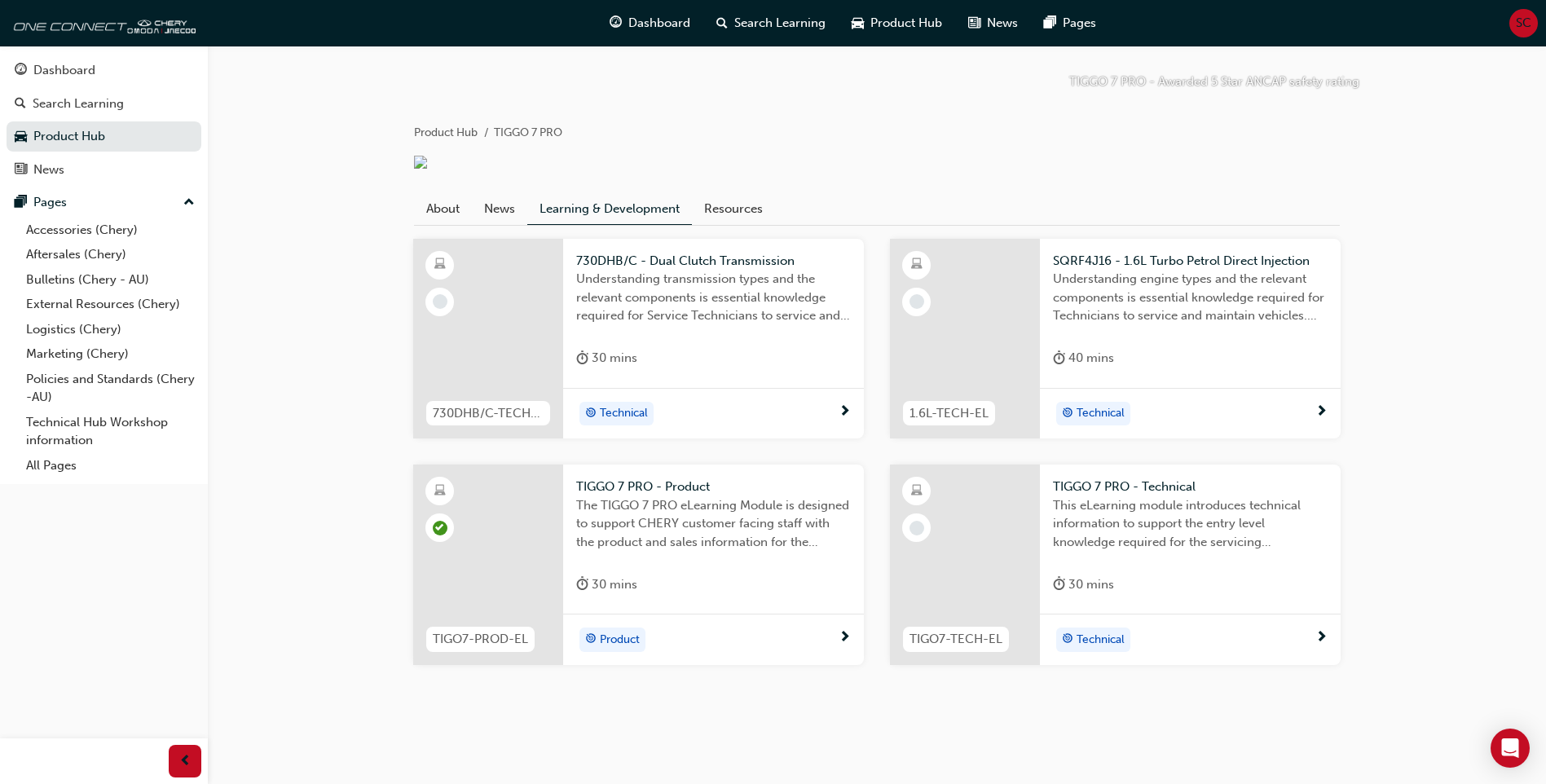
click at [816, 632] on div "Product" at bounding box center [707, 639] width 262 height 24
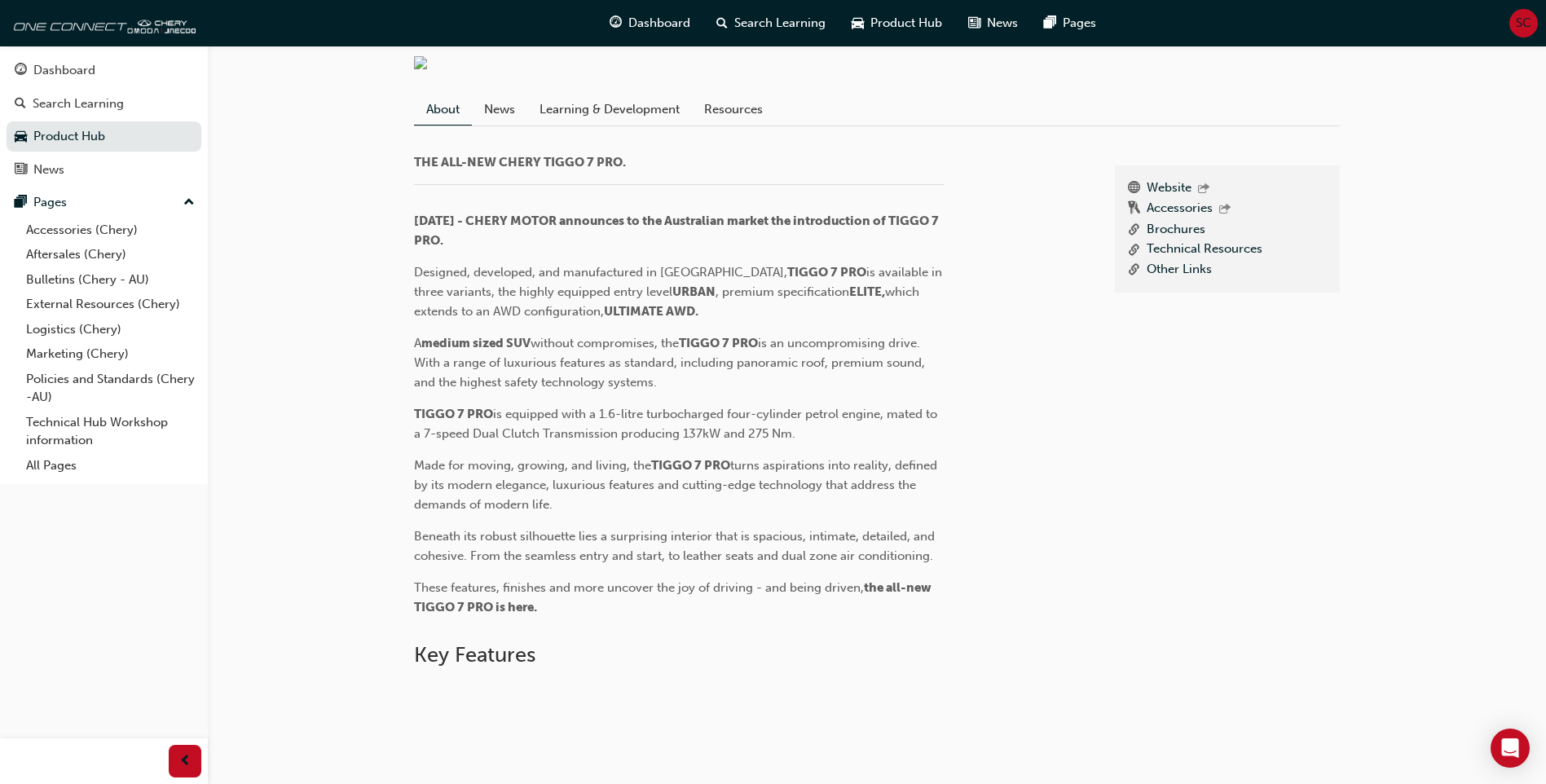
scroll to position [407, 0]
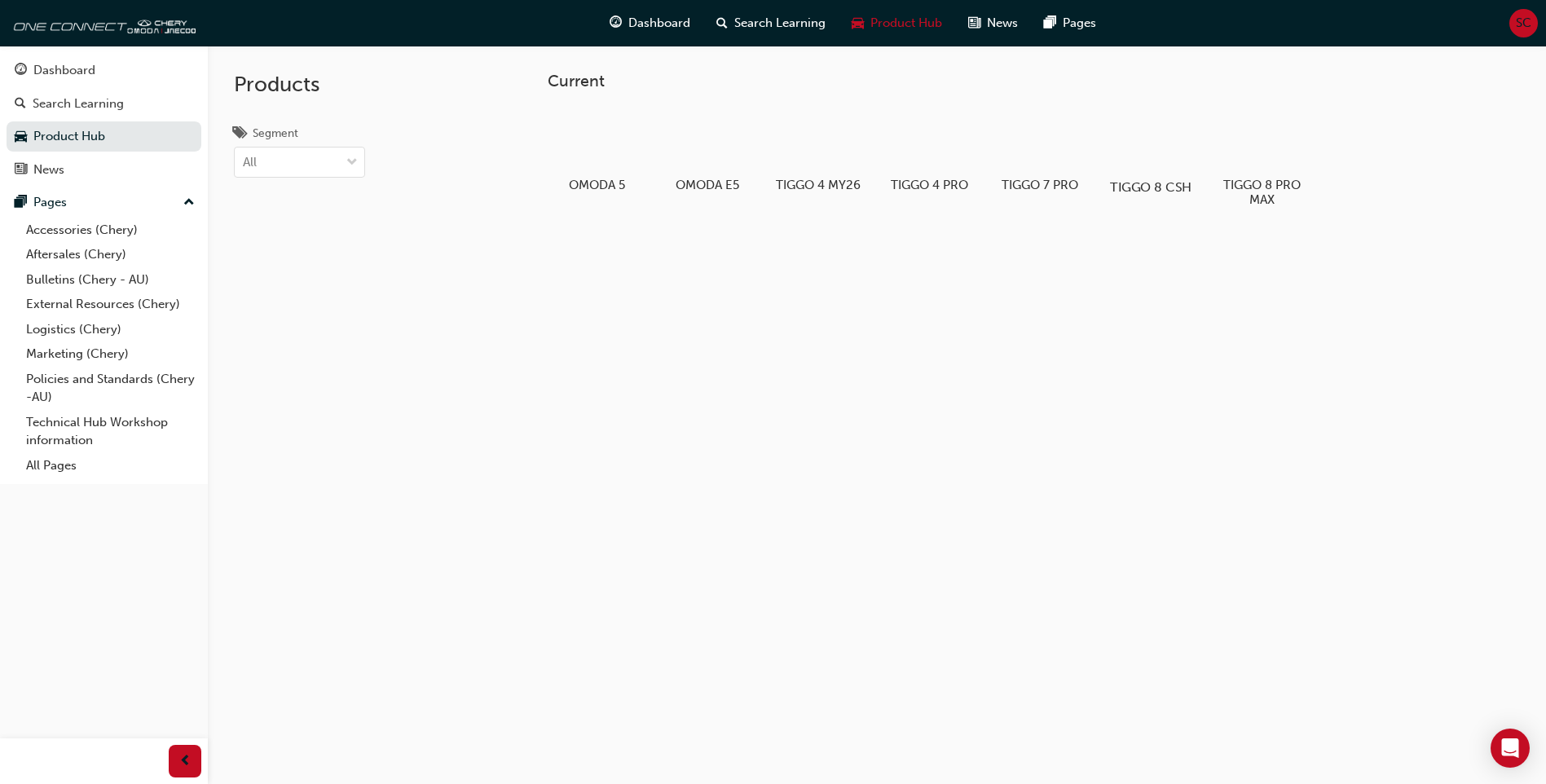
click at [1150, 180] on h5 "TIGGO 8 CSH" at bounding box center [1151, 187] width 90 height 16
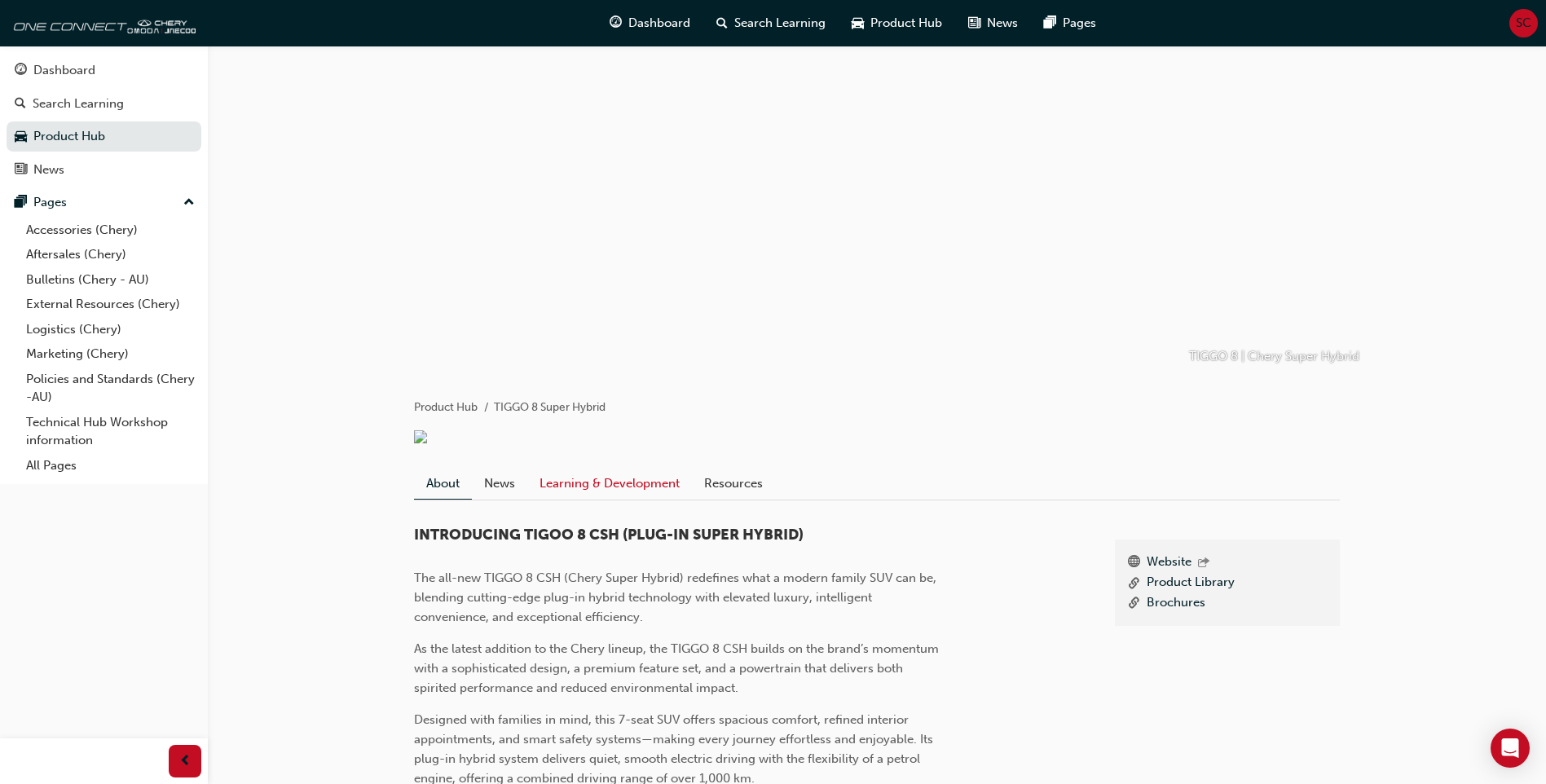
click at [633, 493] on link "Learning & Development" at bounding box center [609, 483] width 164 height 31
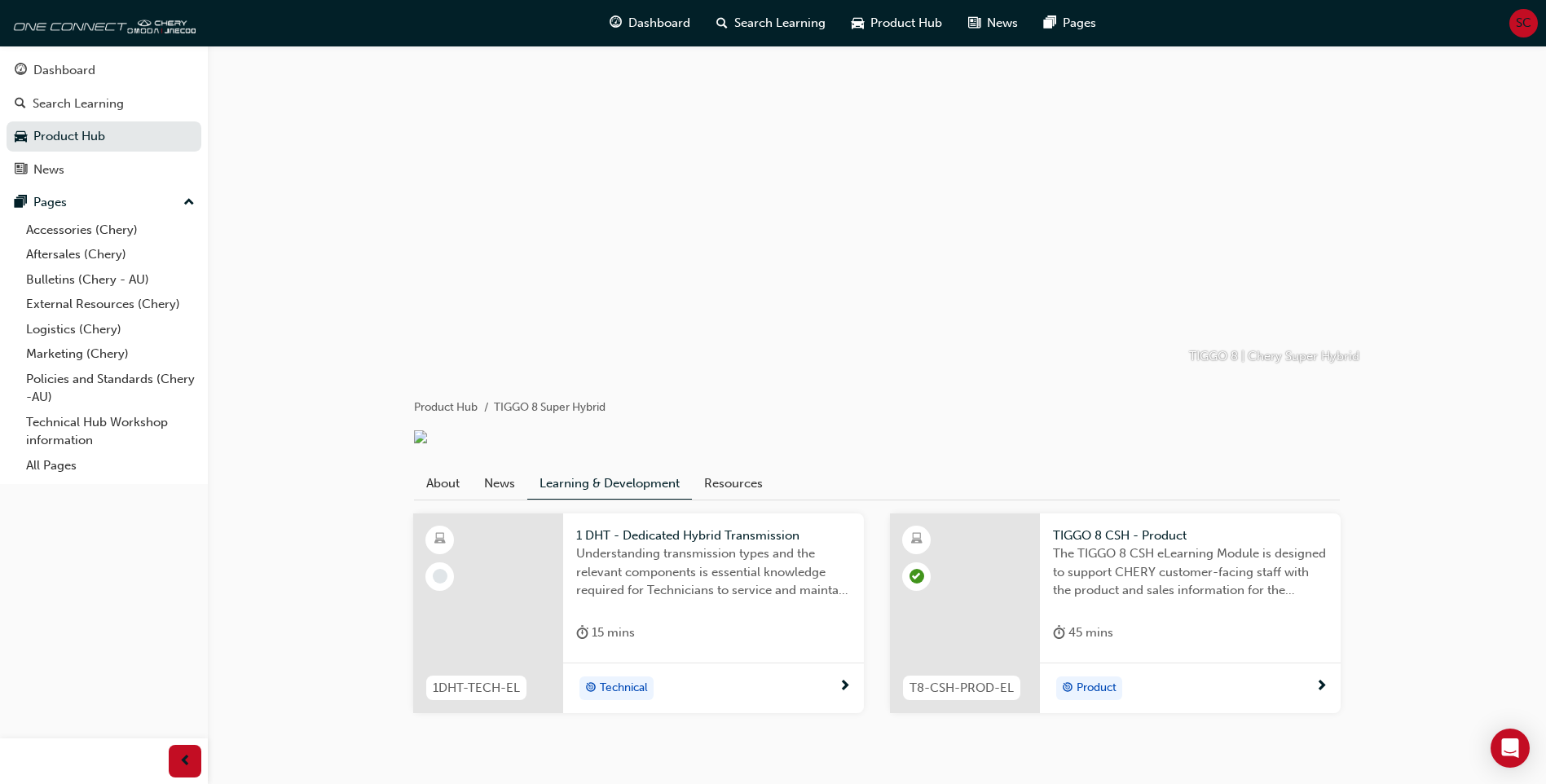
scroll to position [59, 0]
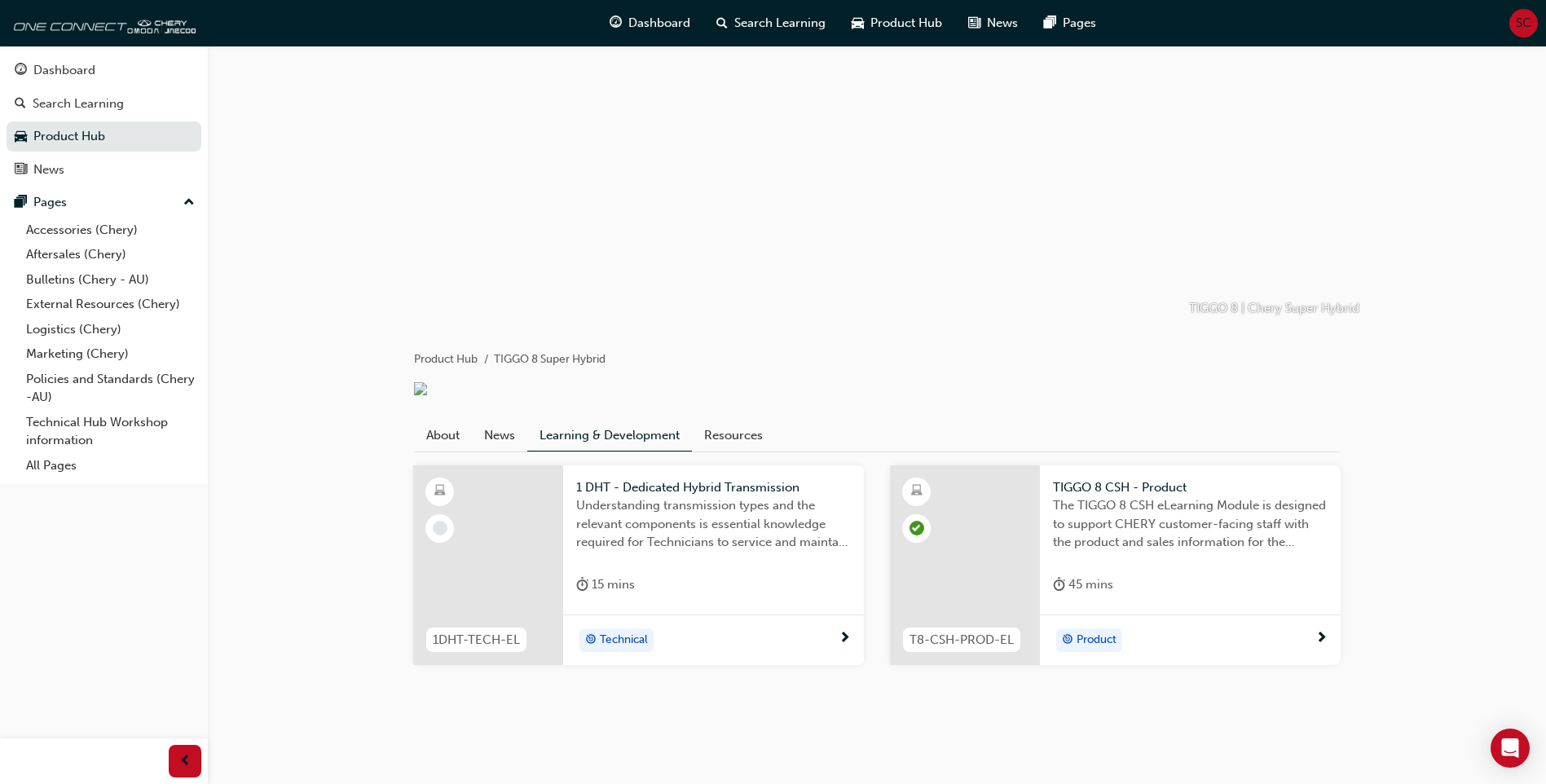
click at [1164, 638] on div "Product" at bounding box center [1184, 639] width 262 height 24
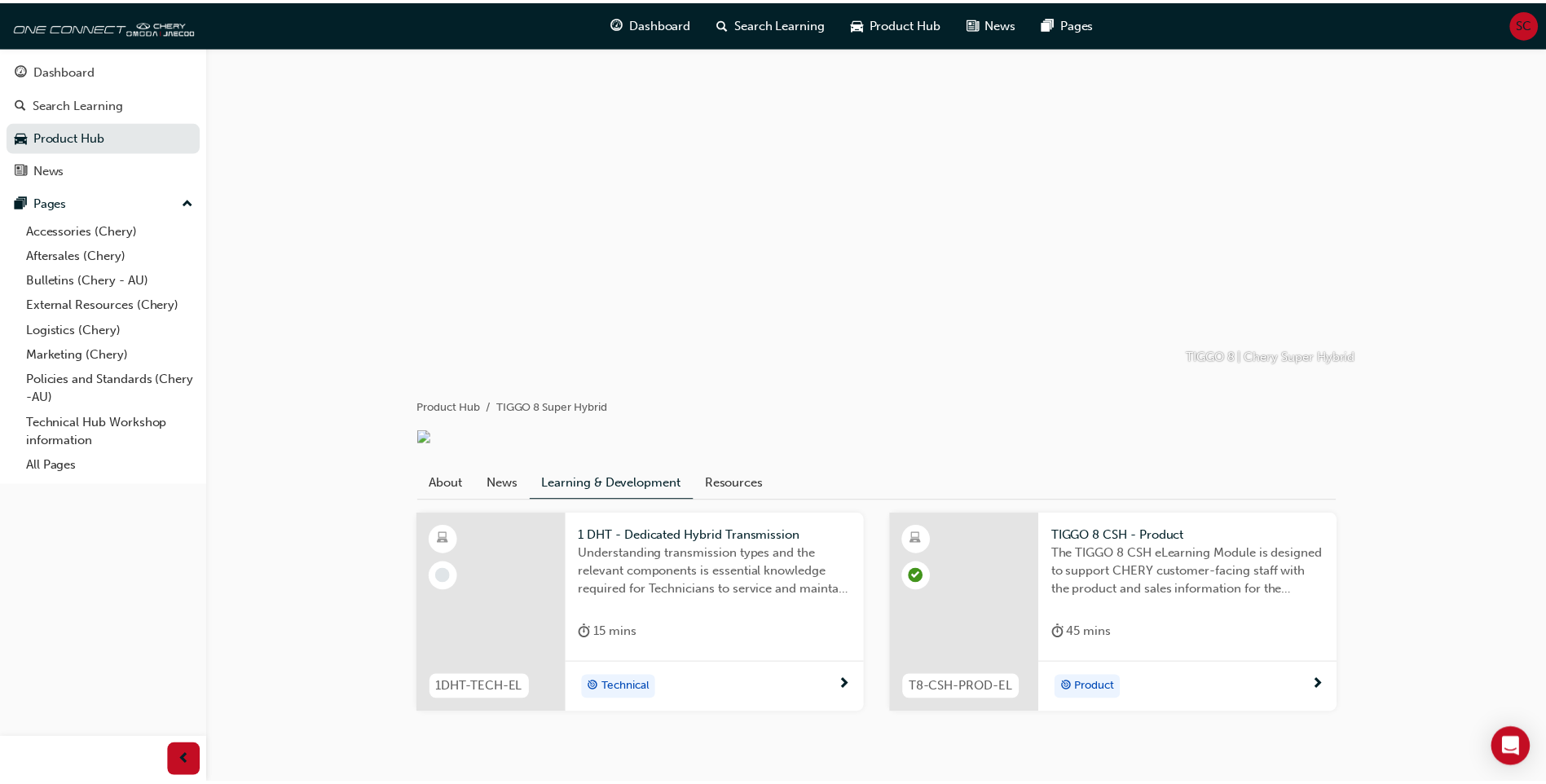
scroll to position [59, 0]
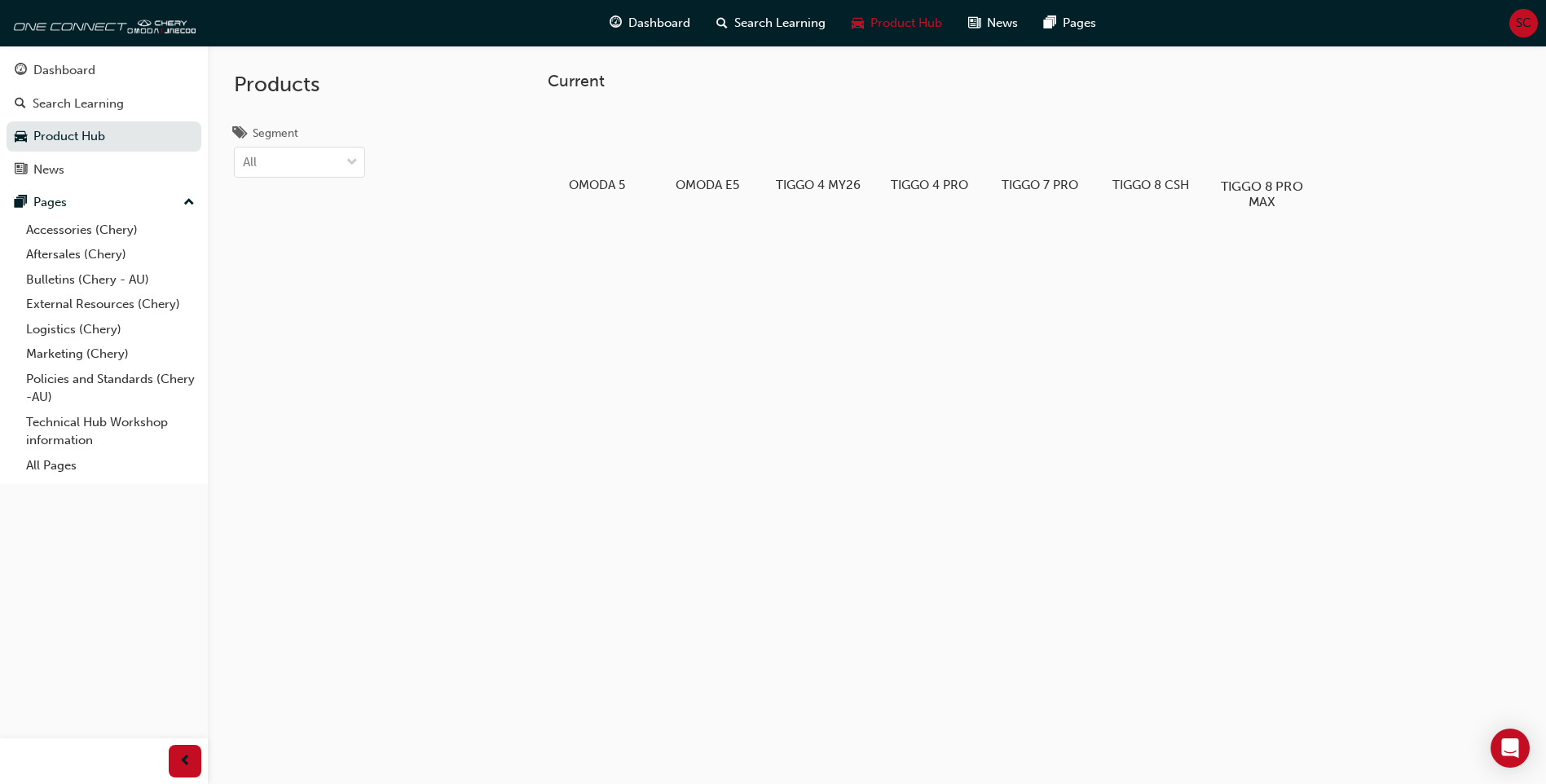
click at [1252, 172] on div "TIGGO 8 PRO MAX" at bounding box center [1261, 157] width 103 height 116
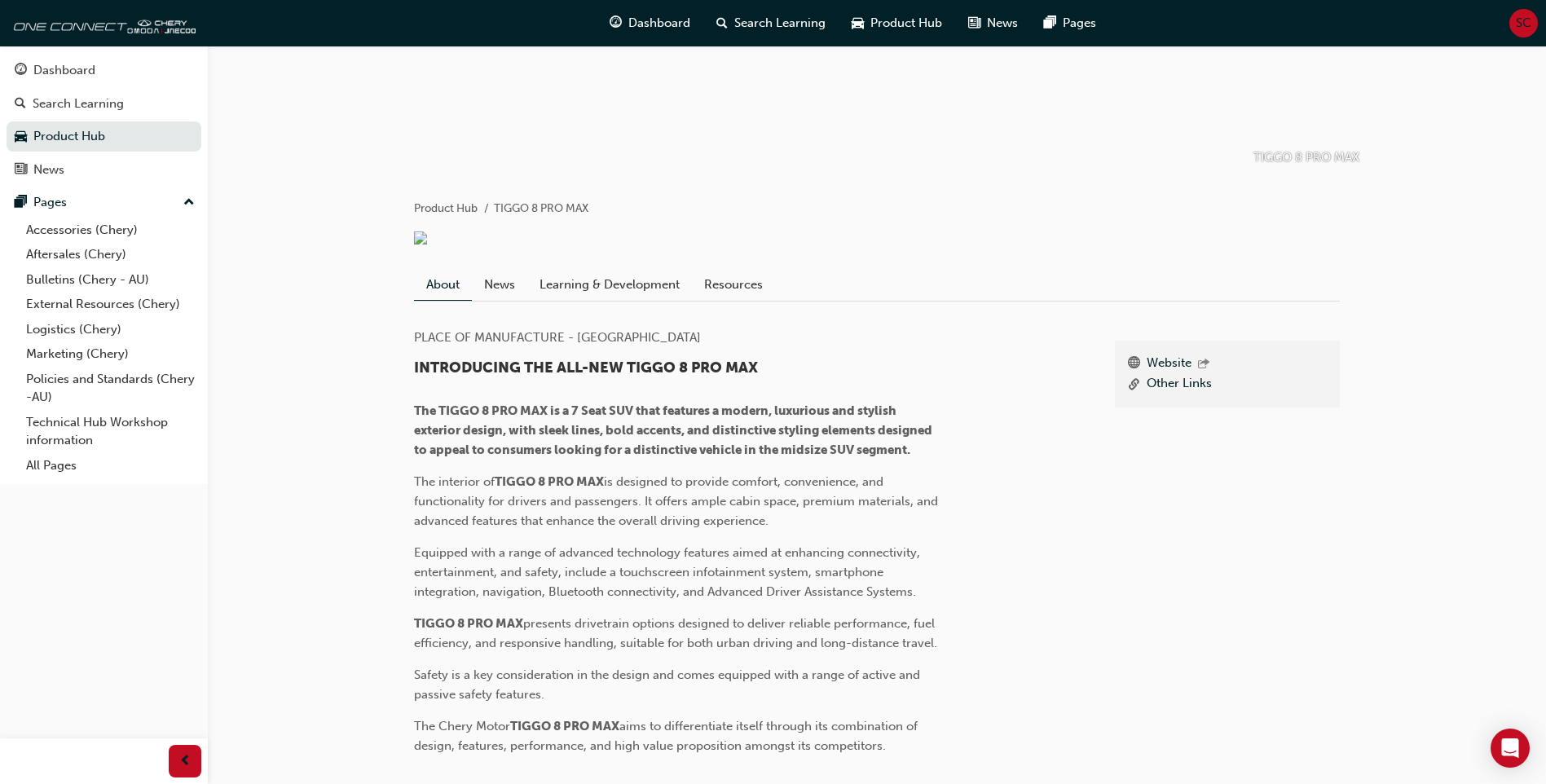
scroll to position [245, 0]
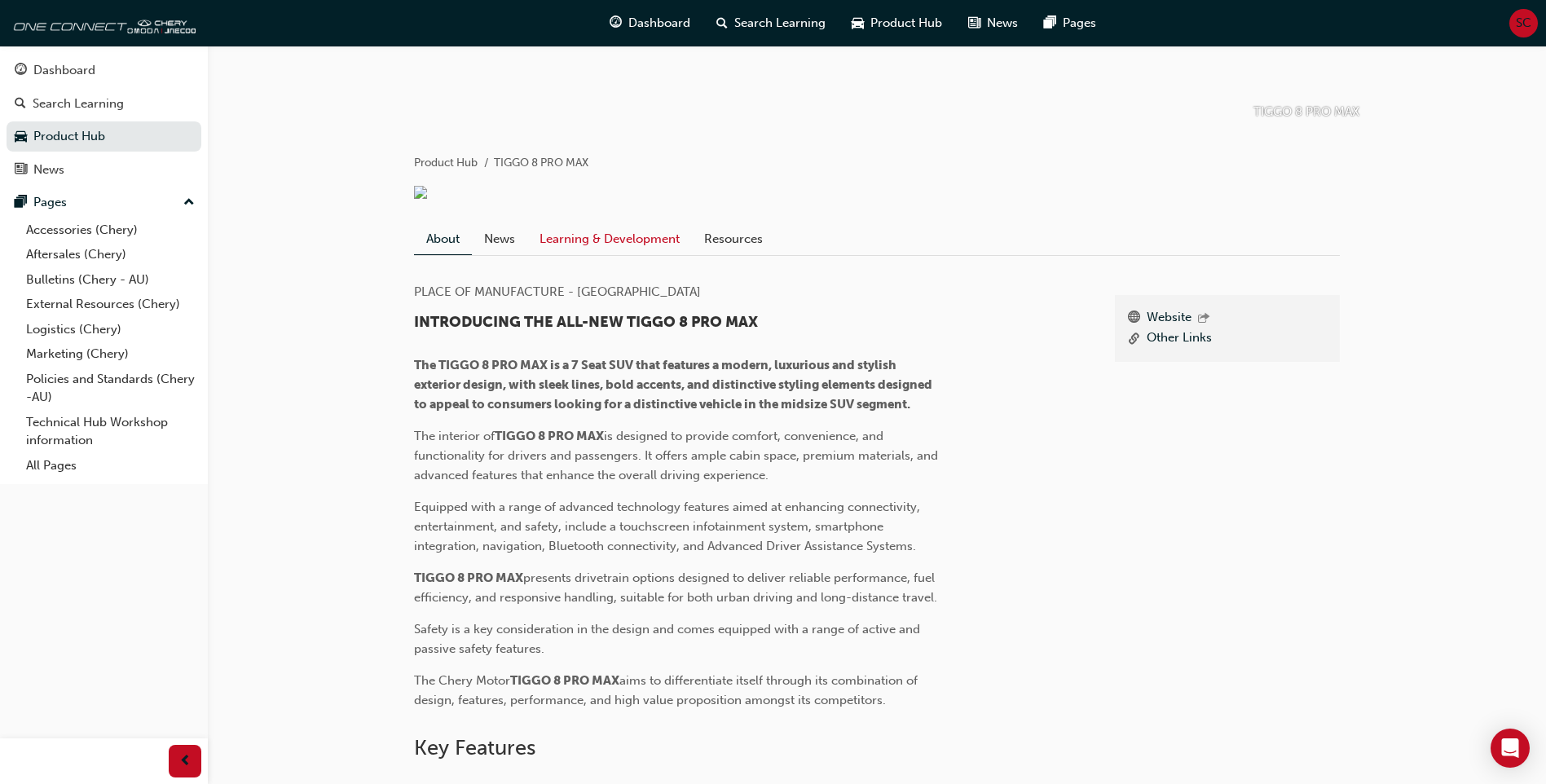
click at [602, 255] on link "Learning & Development" at bounding box center [609, 239] width 164 height 31
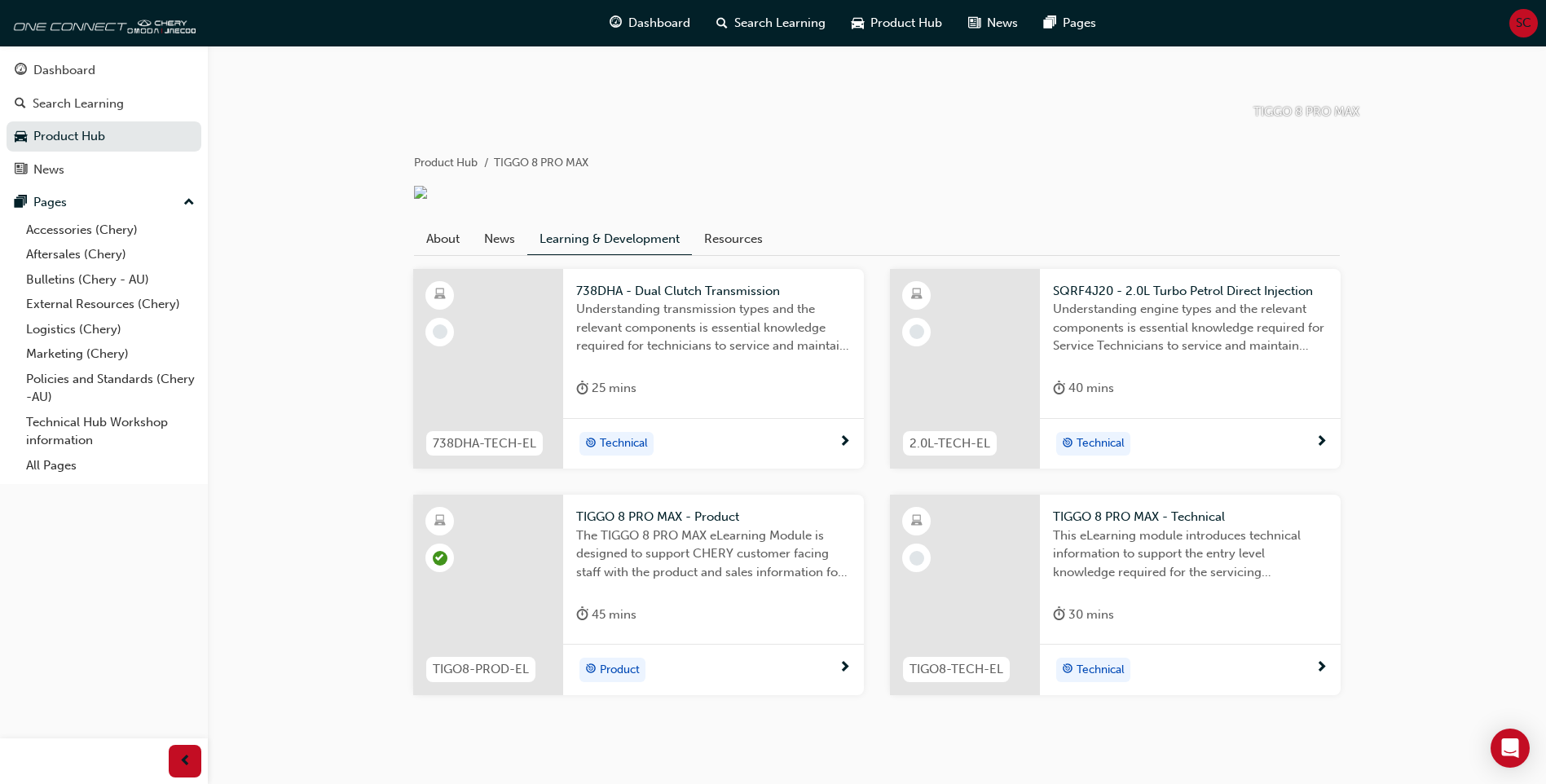
scroll to position [294, 0]
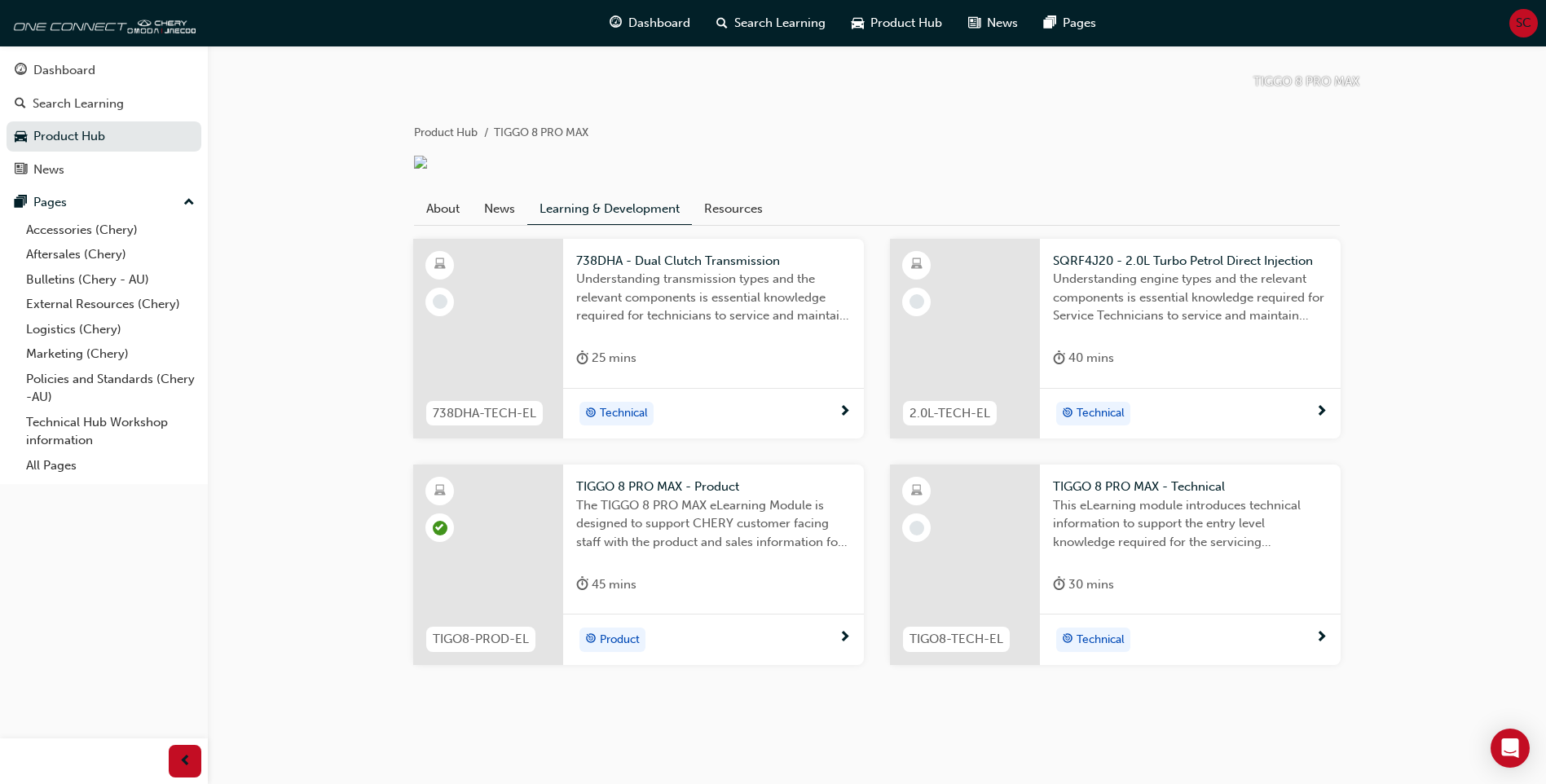
click at [798, 633] on div "Product" at bounding box center [707, 639] width 262 height 24
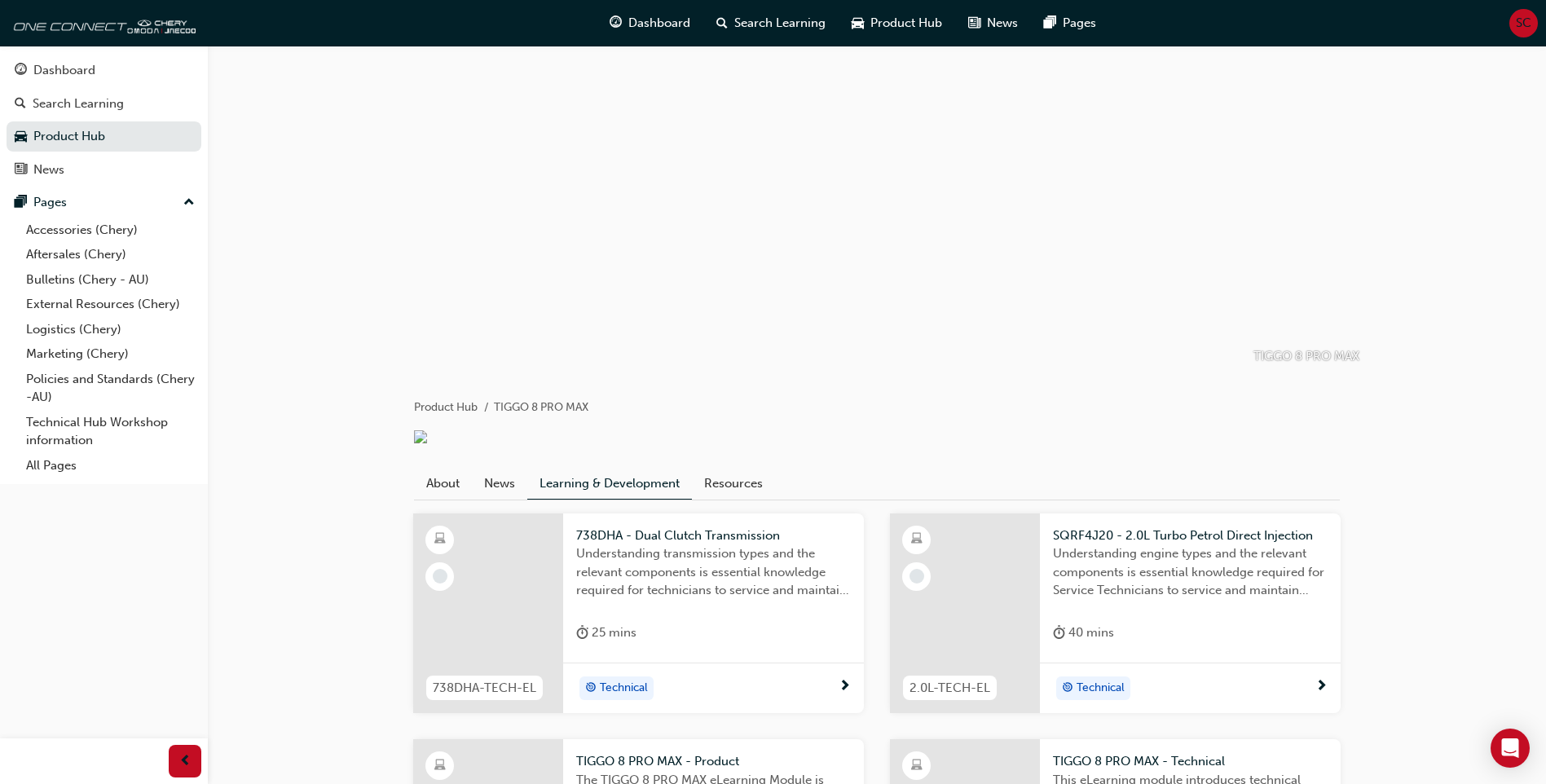
scroll to position [294, 0]
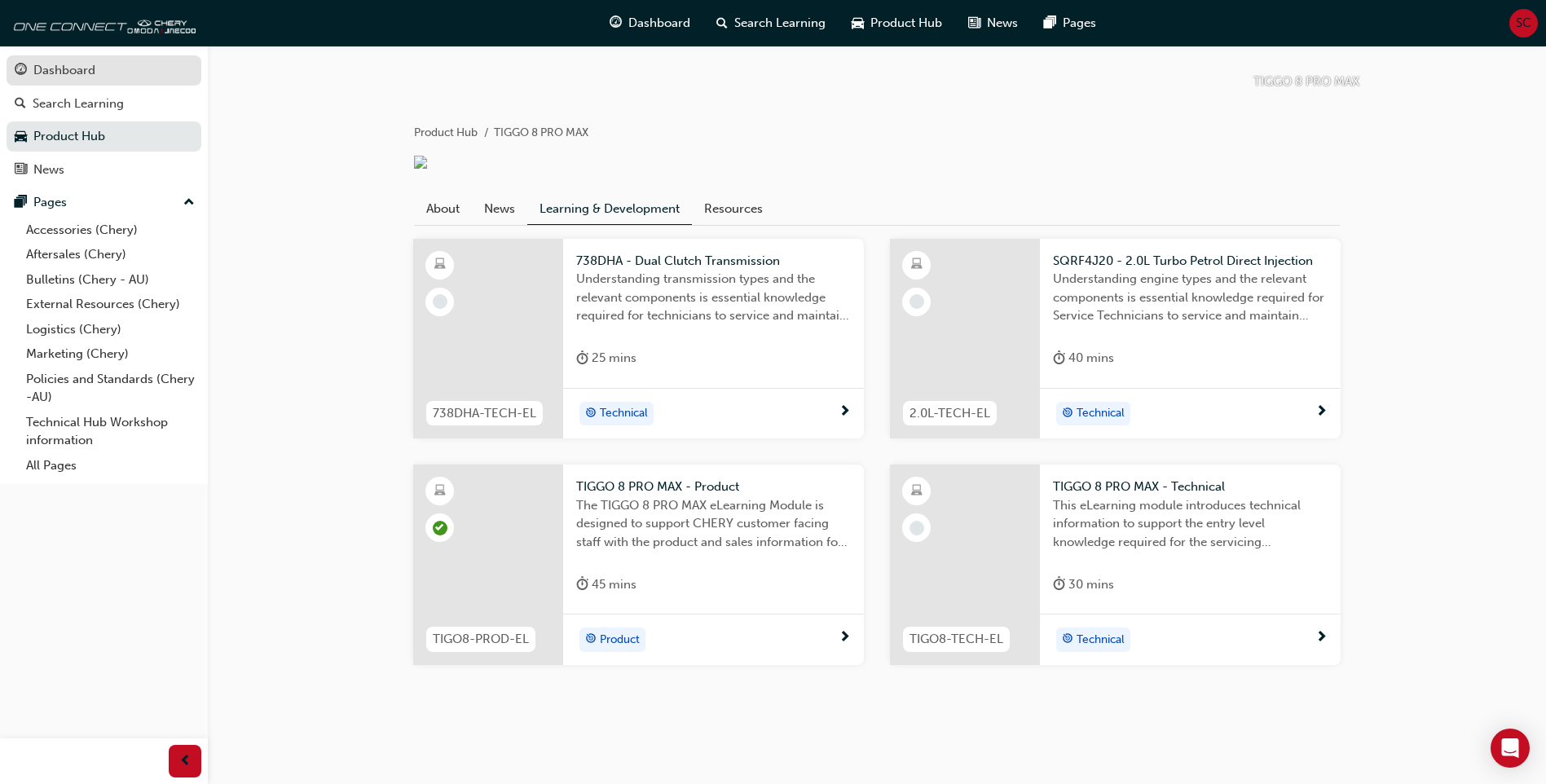
click at [57, 65] on div "Dashboard" at bounding box center [64, 70] width 62 height 18
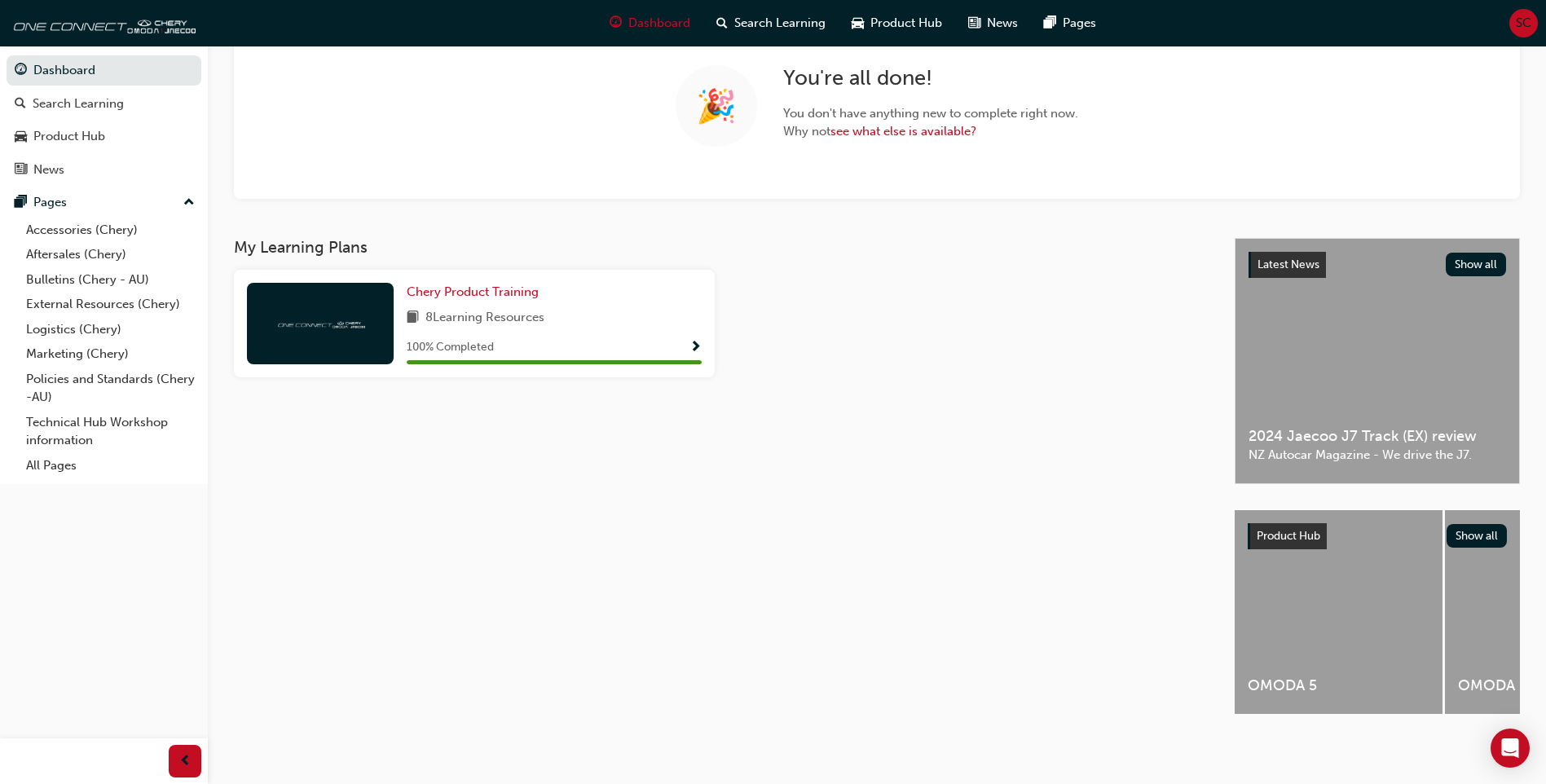
scroll to position [140, 0]
